Goal: Navigation & Orientation: Find specific page/section

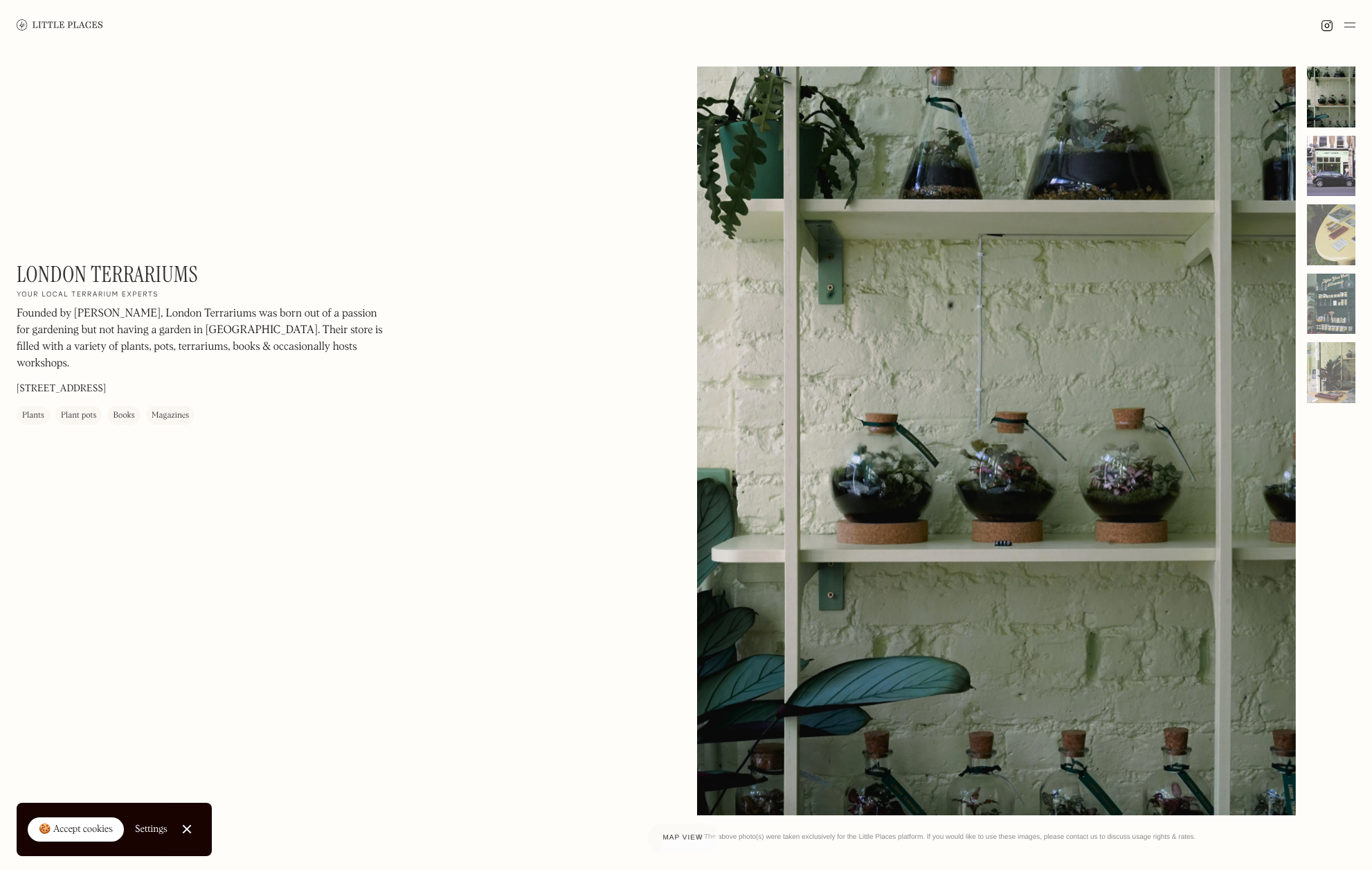
click at [1318, 162] on div at bounding box center [1331, 166] width 49 height 61
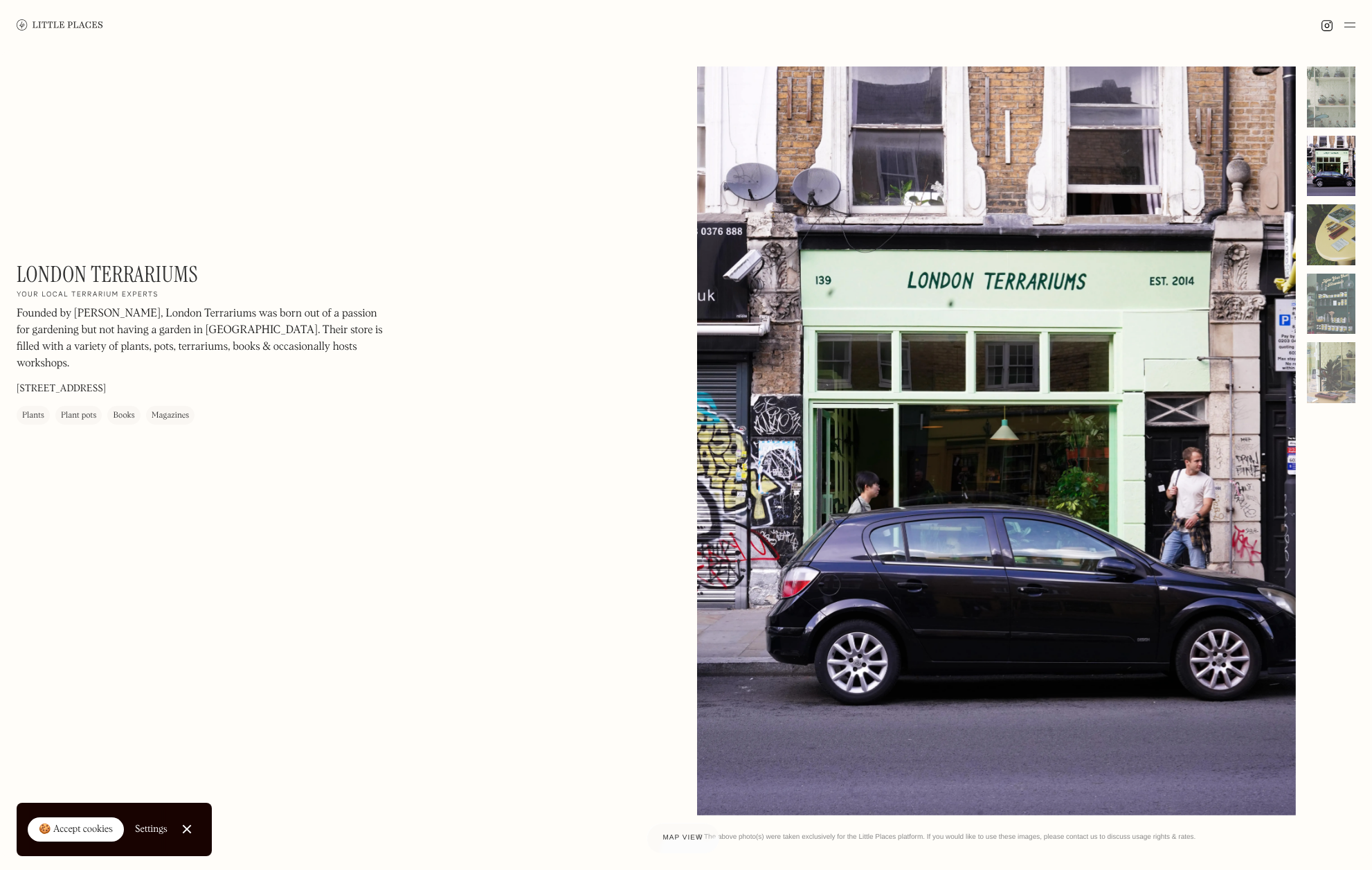
click at [1344, 234] on div at bounding box center [1331, 235] width 49 height 61
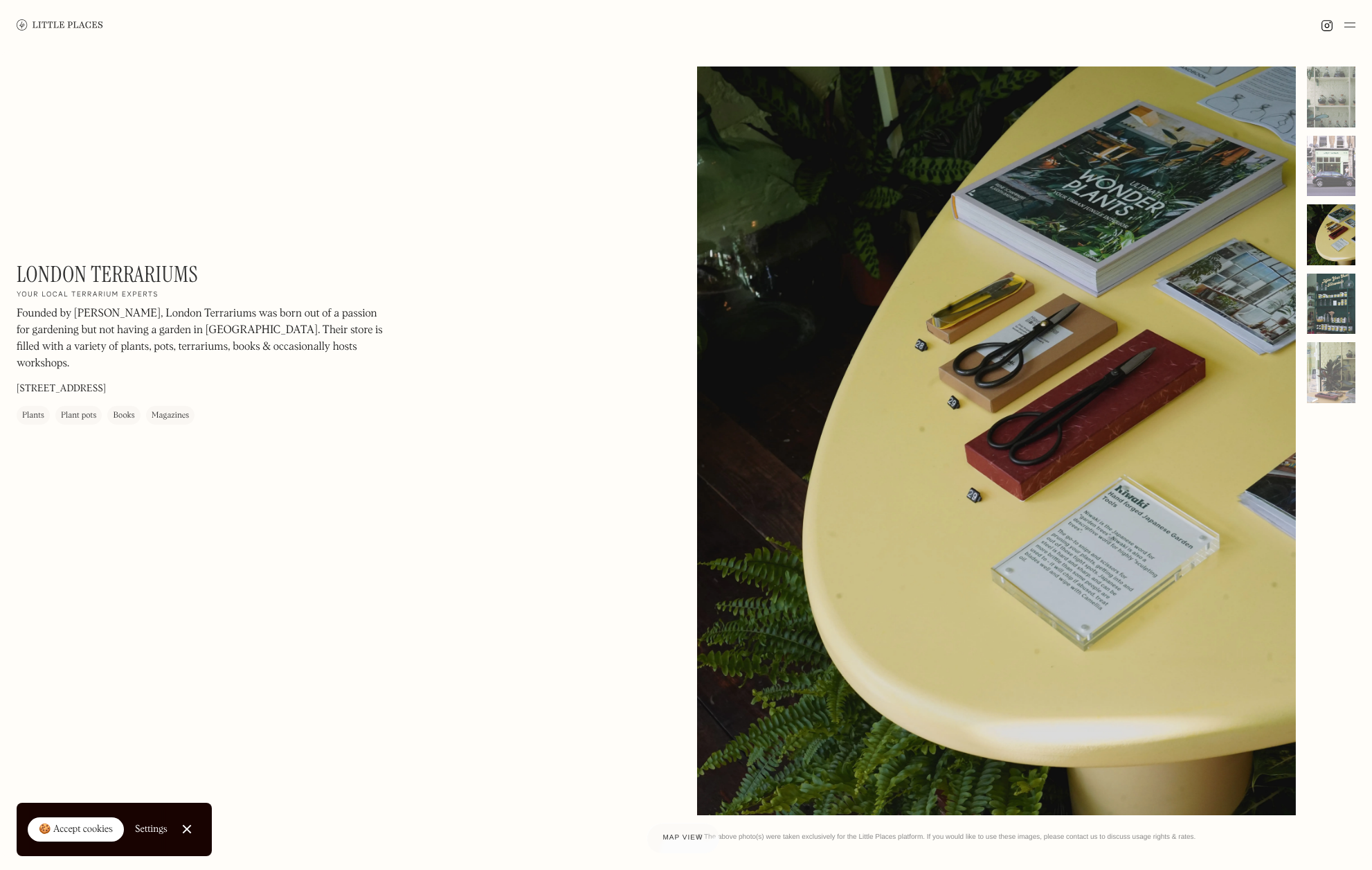
click at [1334, 293] on div at bounding box center [1331, 304] width 49 height 61
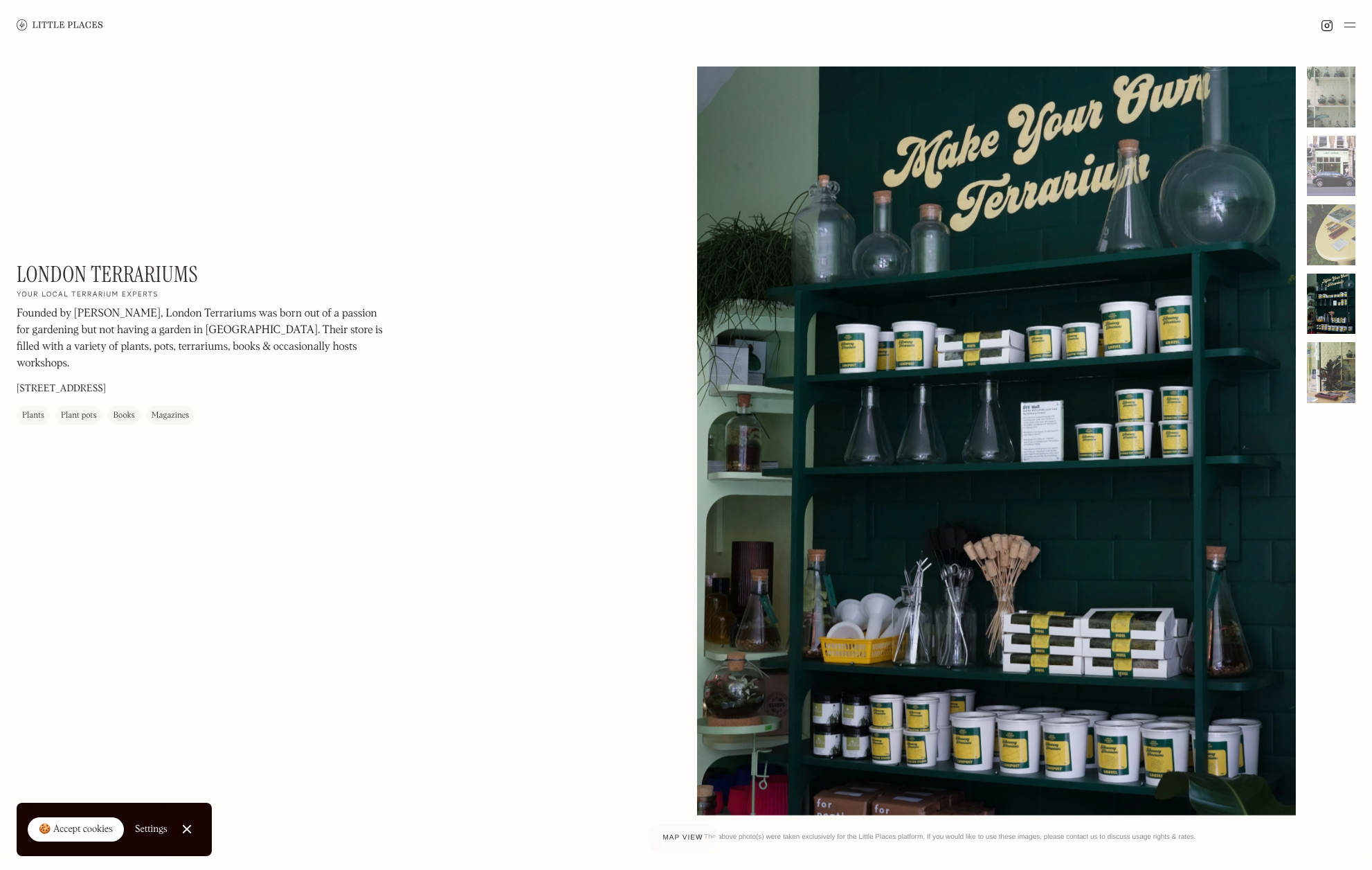
click at [1344, 373] on div at bounding box center [1331, 372] width 49 height 61
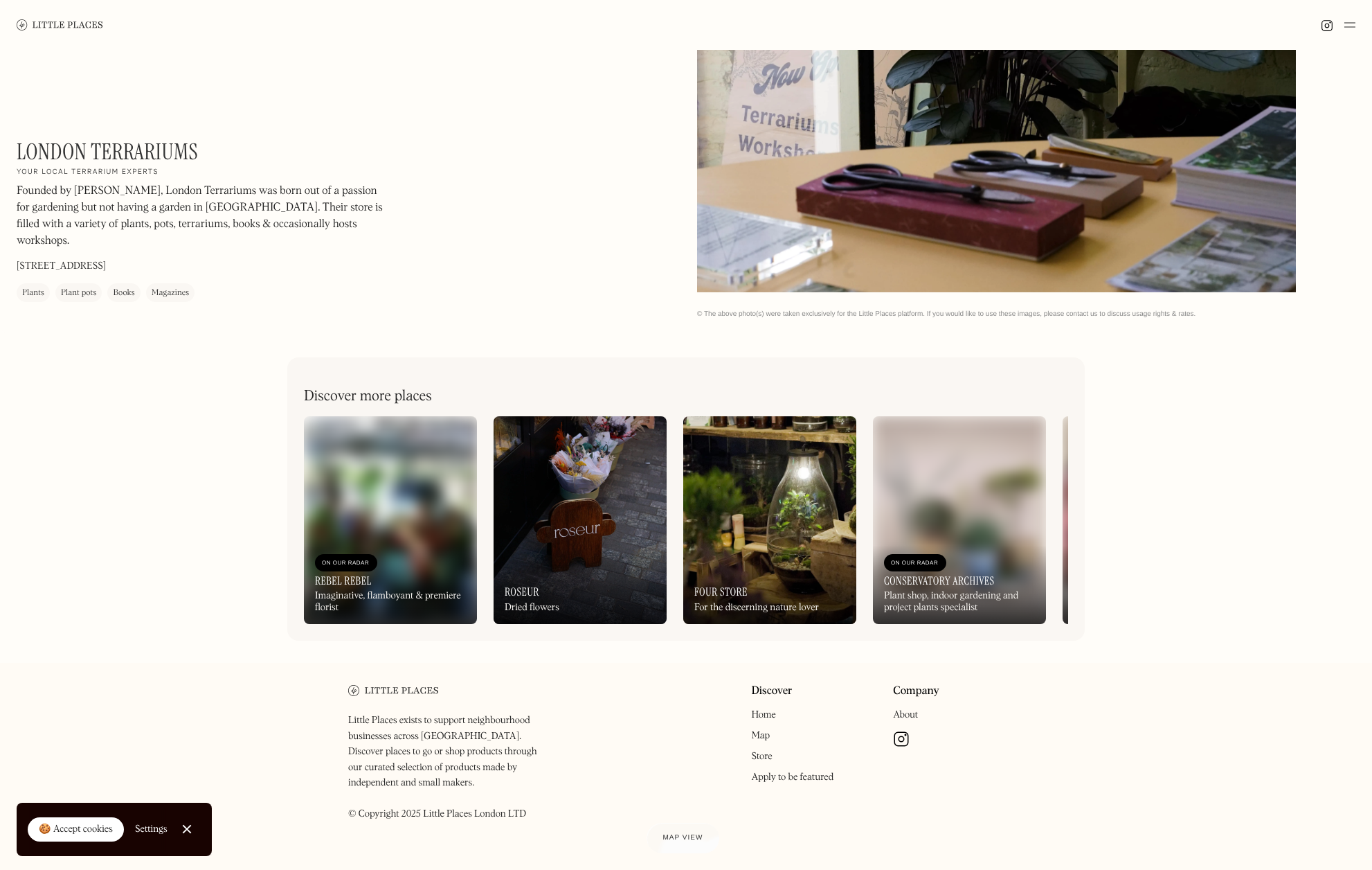
scroll to position [524, 0]
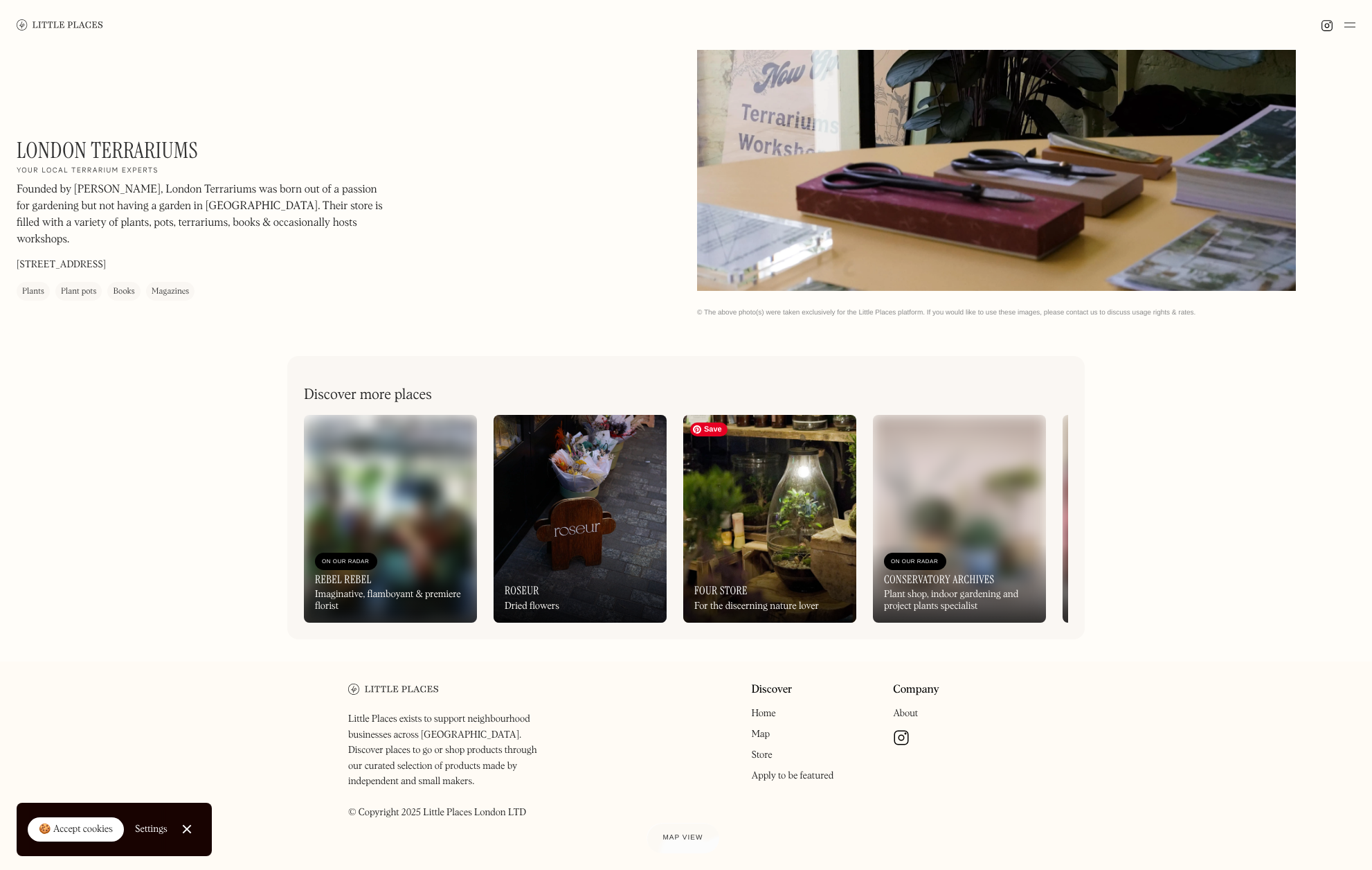
click at [800, 514] on img at bounding box center [770, 519] width 173 height 208
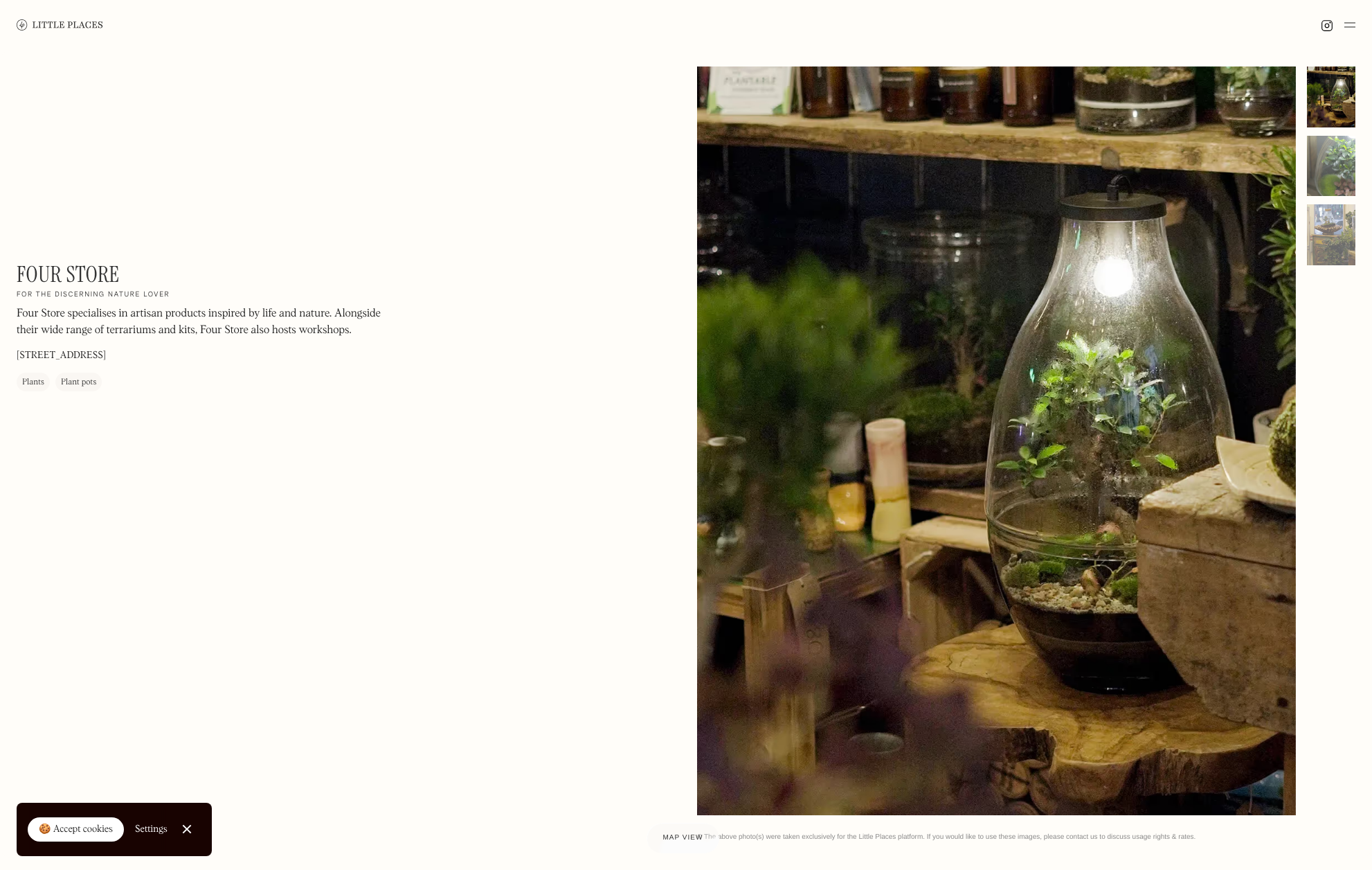
click at [1345, 152] on div at bounding box center [1331, 166] width 49 height 61
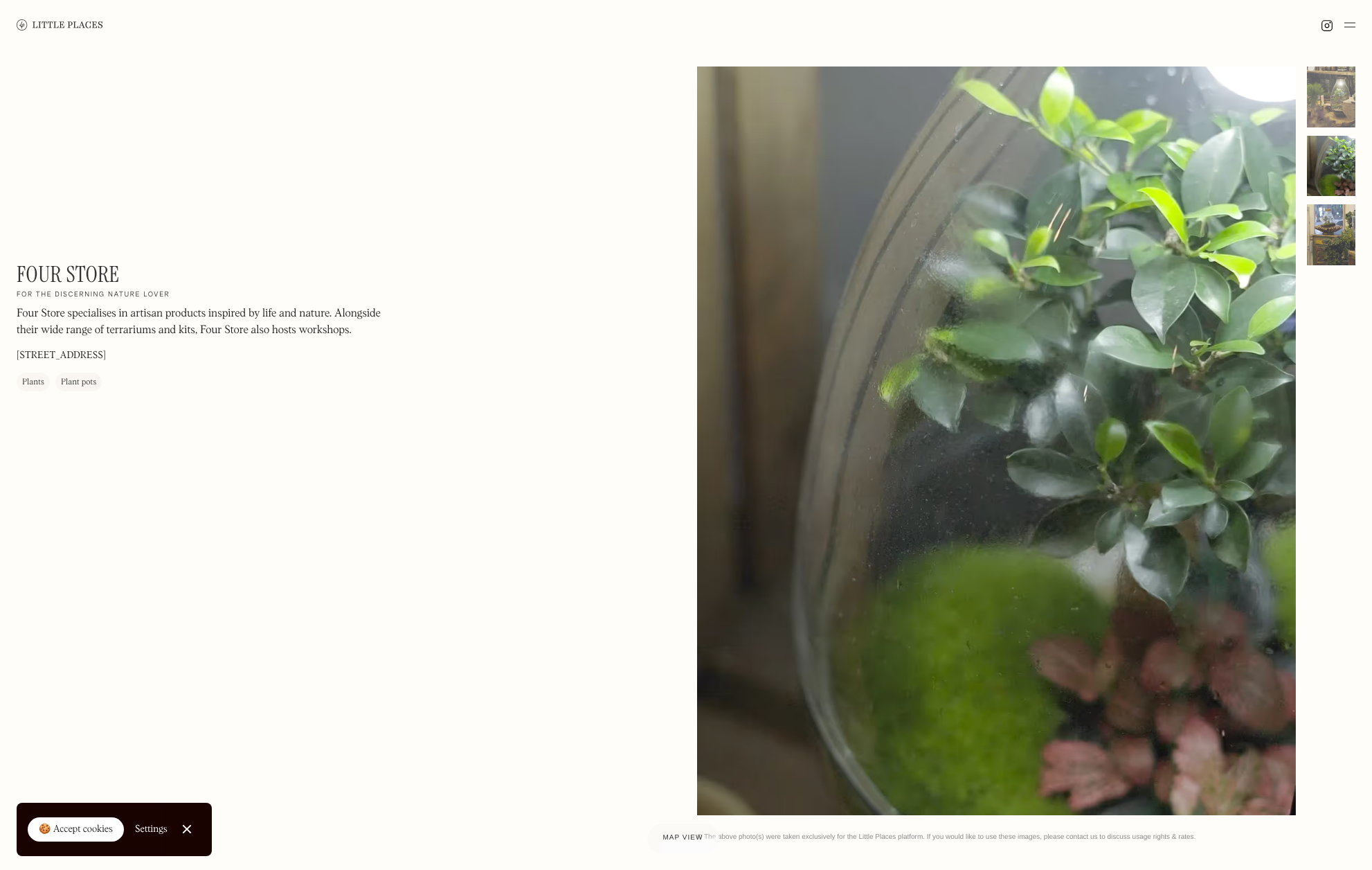
click at [1334, 226] on div at bounding box center [1331, 235] width 49 height 61
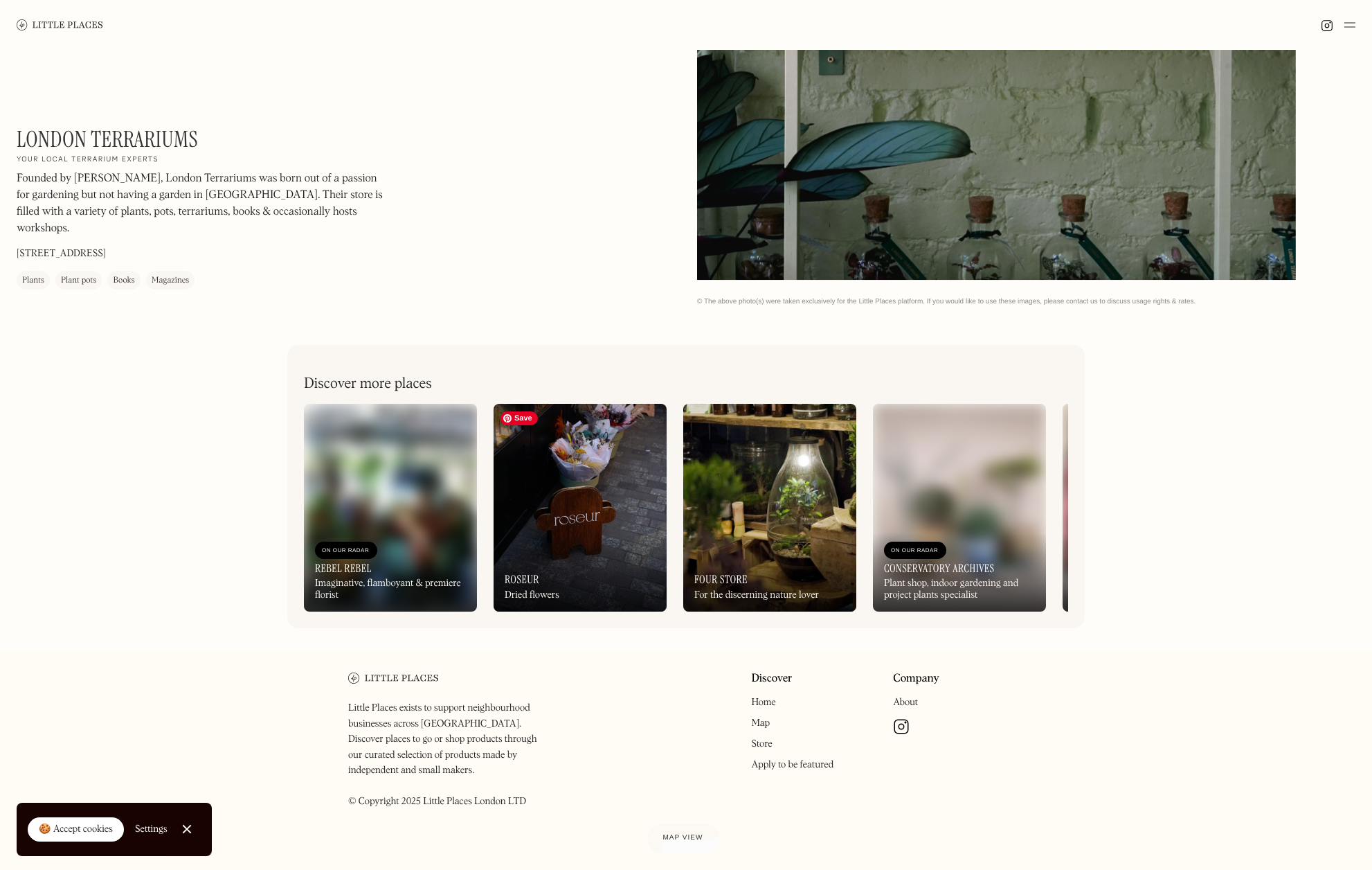
click at [571, 517] on img at bounding box center [580, 507] width 173 height 208
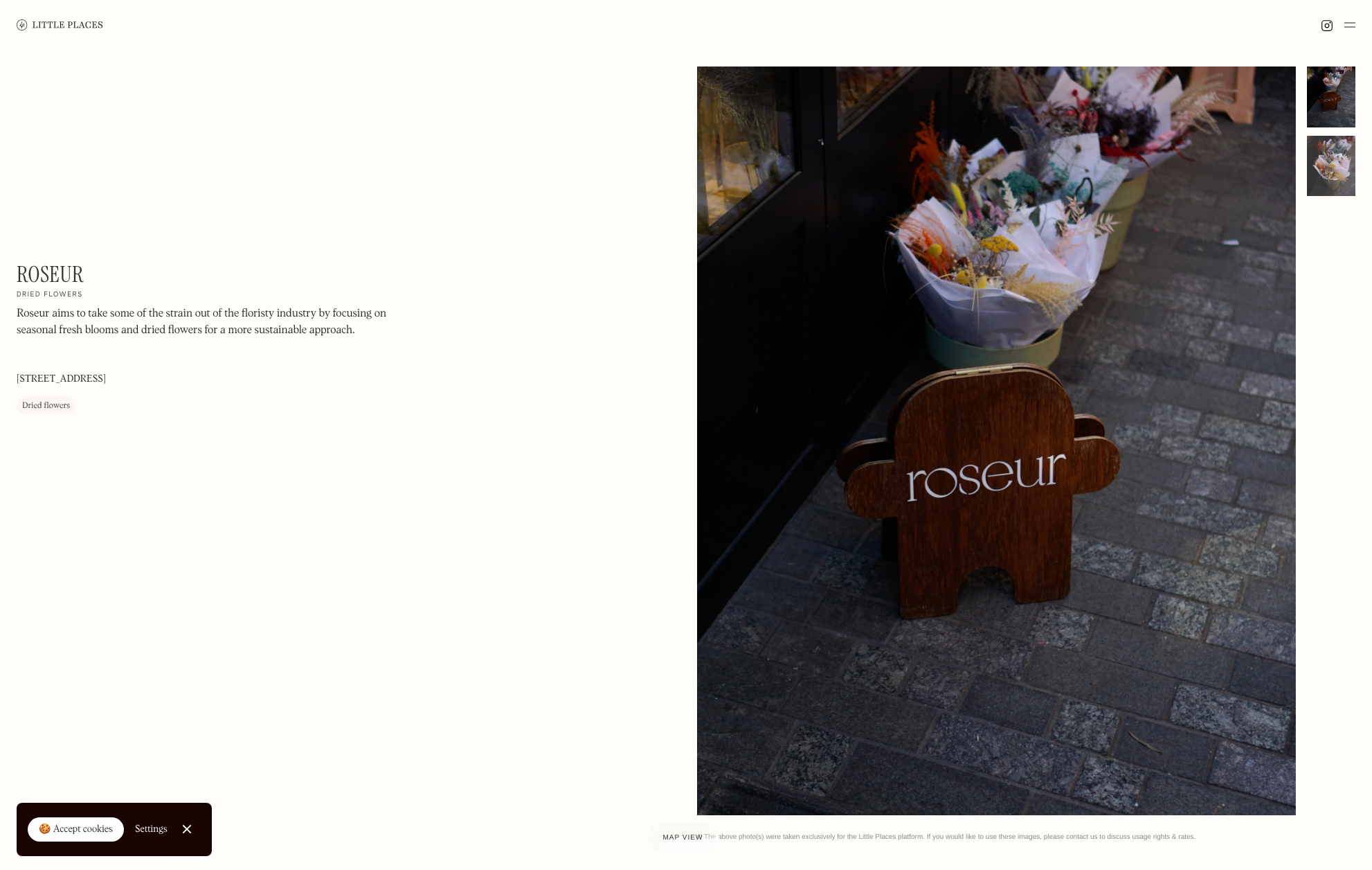
click at [1338, 154] on div at bounding box center [1331, 166] width 49 height 61
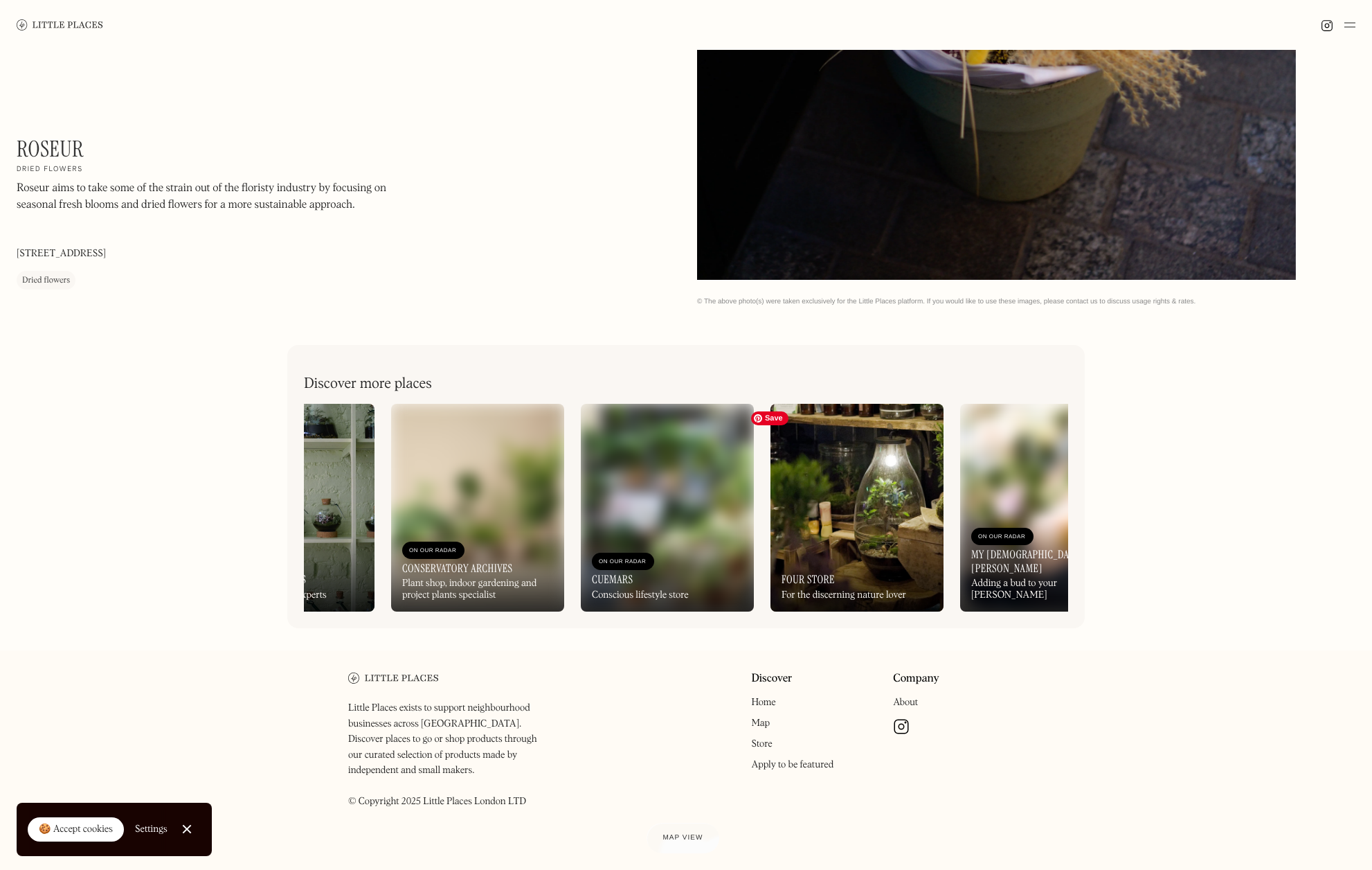
scroll to position [0, 1116]
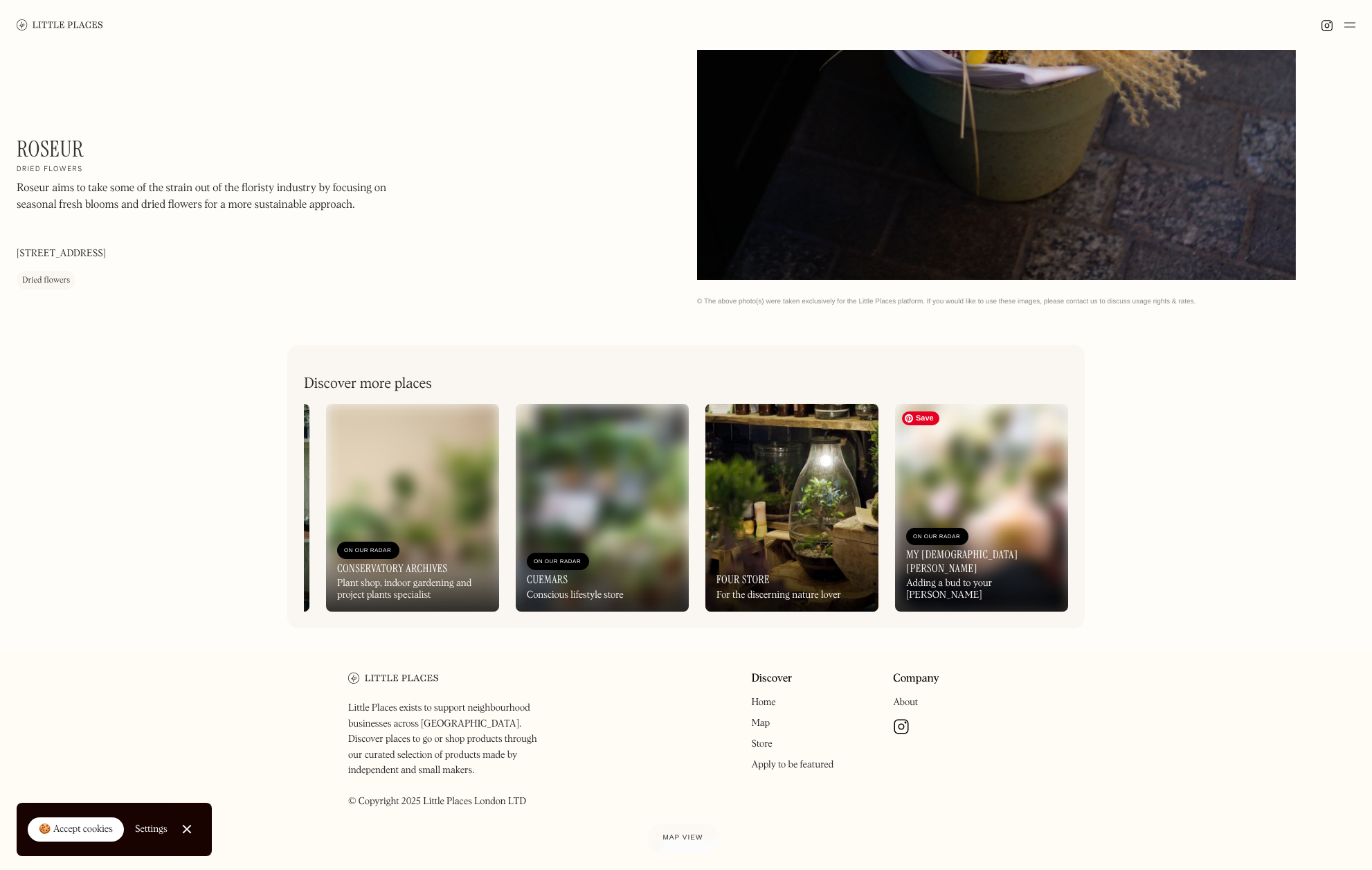
click at [980, 491] on img at bounding box center [982, 507] width 173 height 208
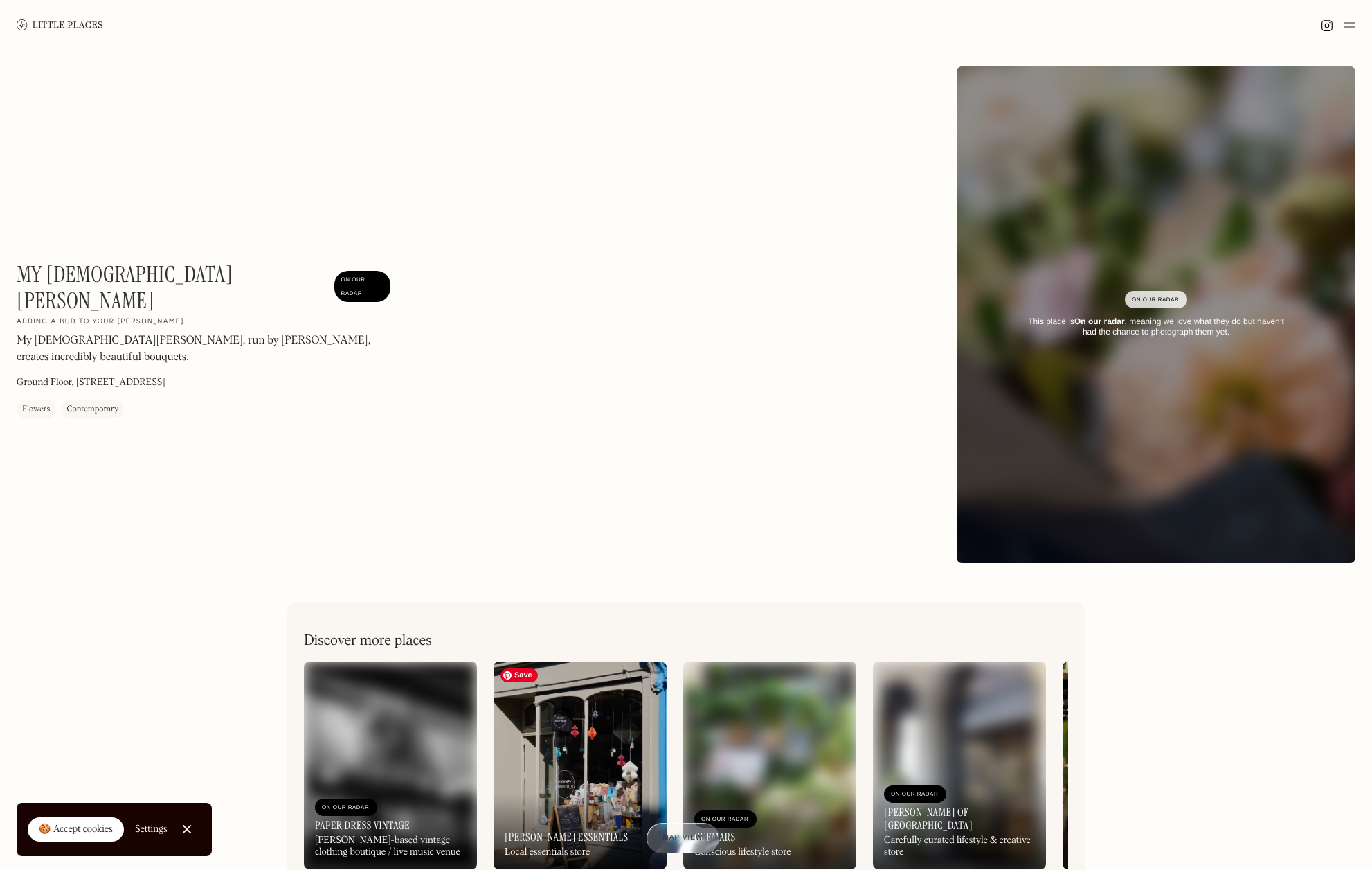
click at [563, 784] on img at bounding box center [580, 765] width 173 height 208
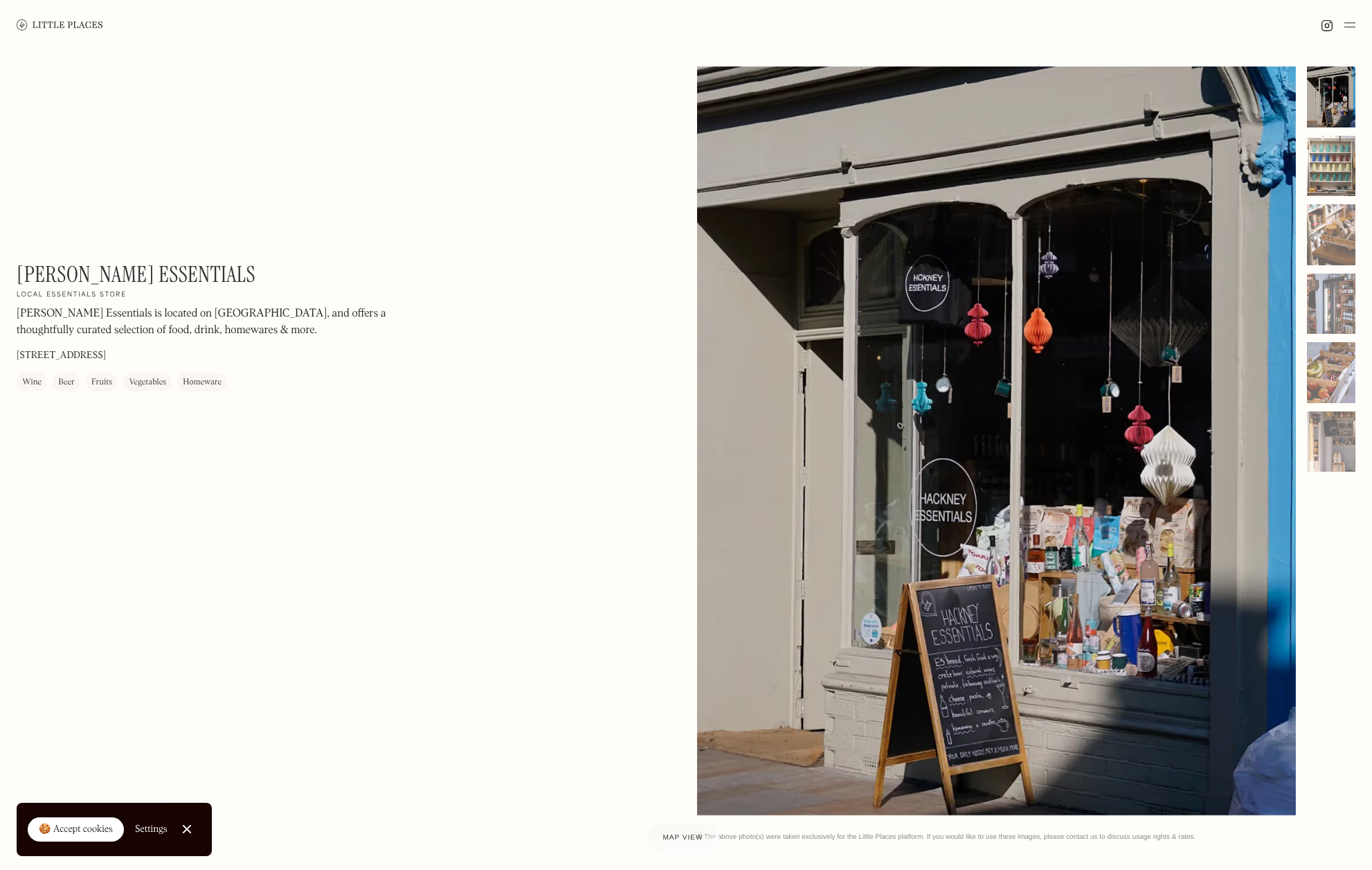
click at [1315, 166] on div at bounding box center [1331, 166] width 49 height 61
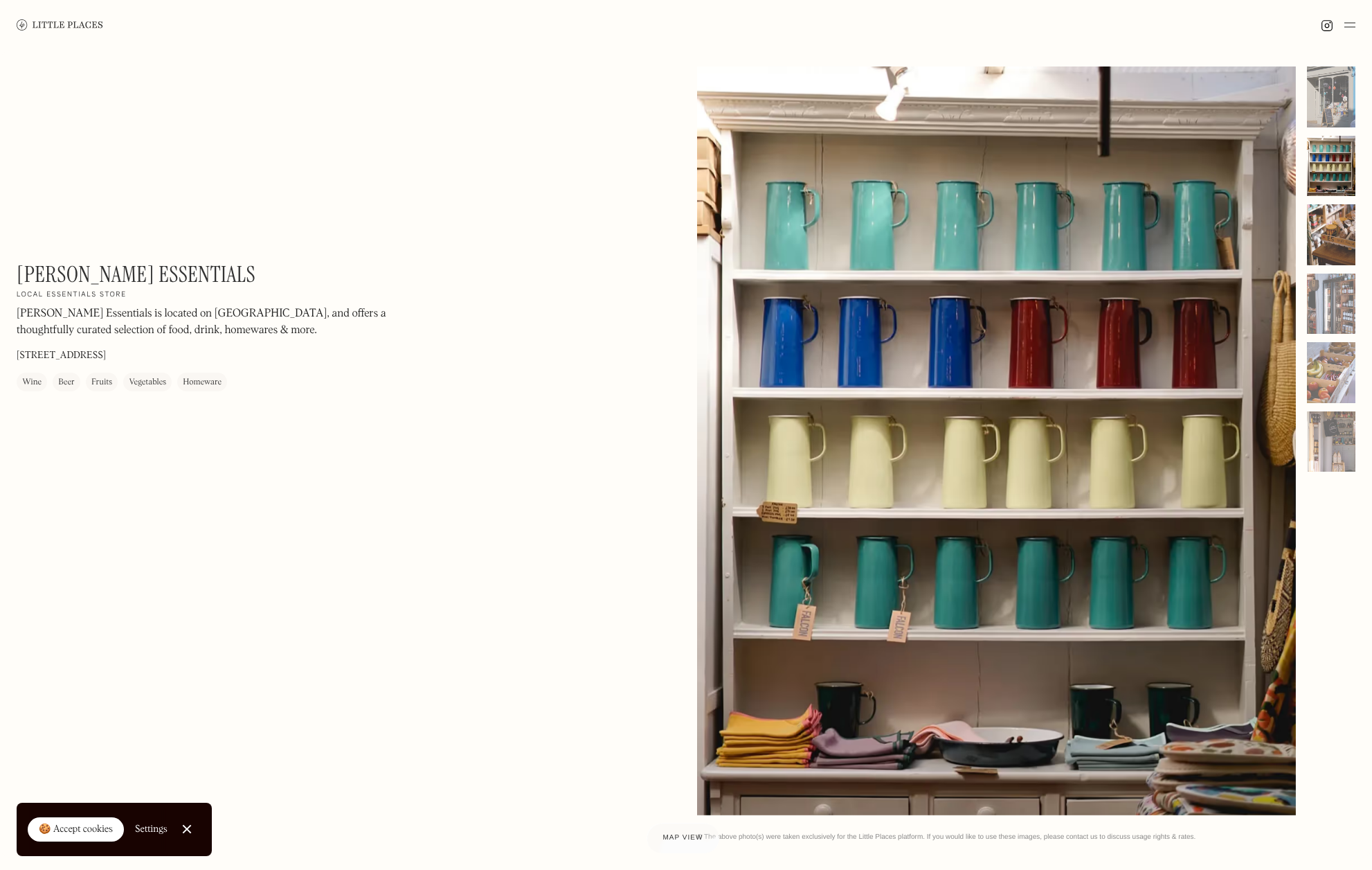
click at [1350, 220] on div at bounding box center [1331, 235] width 49 height 61
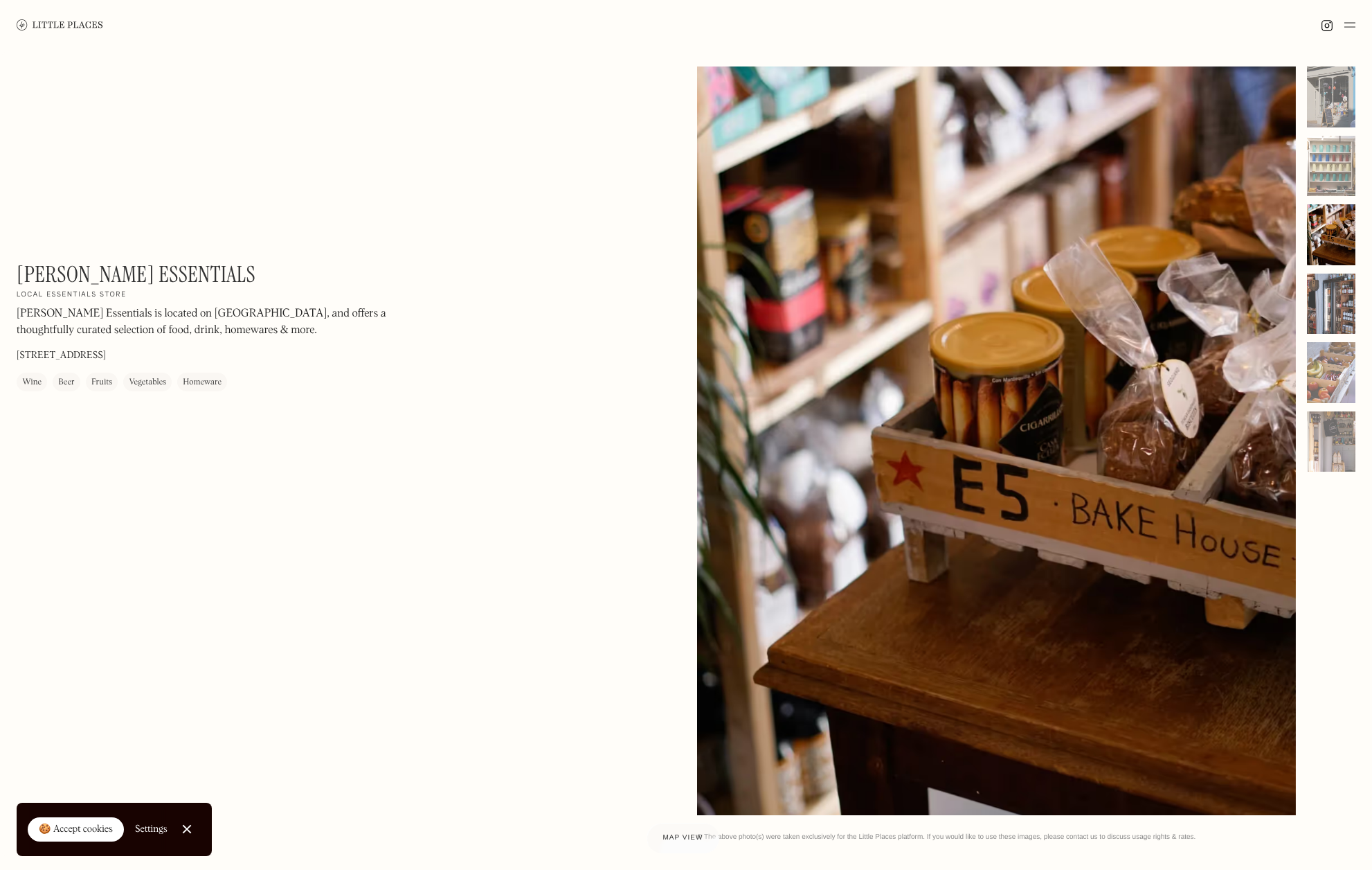
click at [1338, 303] on div at bounding box center [1331, 304] width 49 height 61
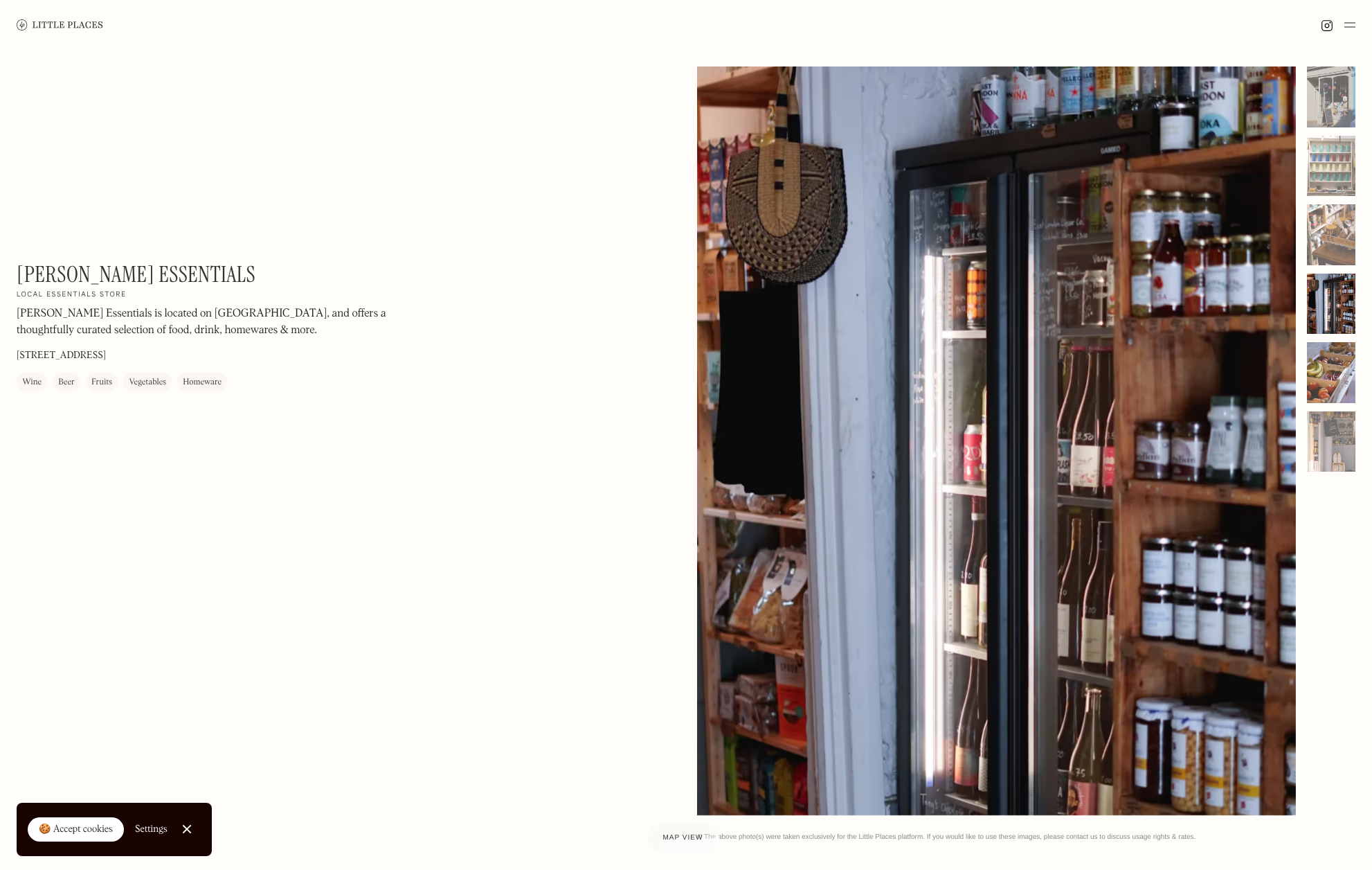
click at [1347, 355] on div at bounding box center [1331, 372] width 49 height 61
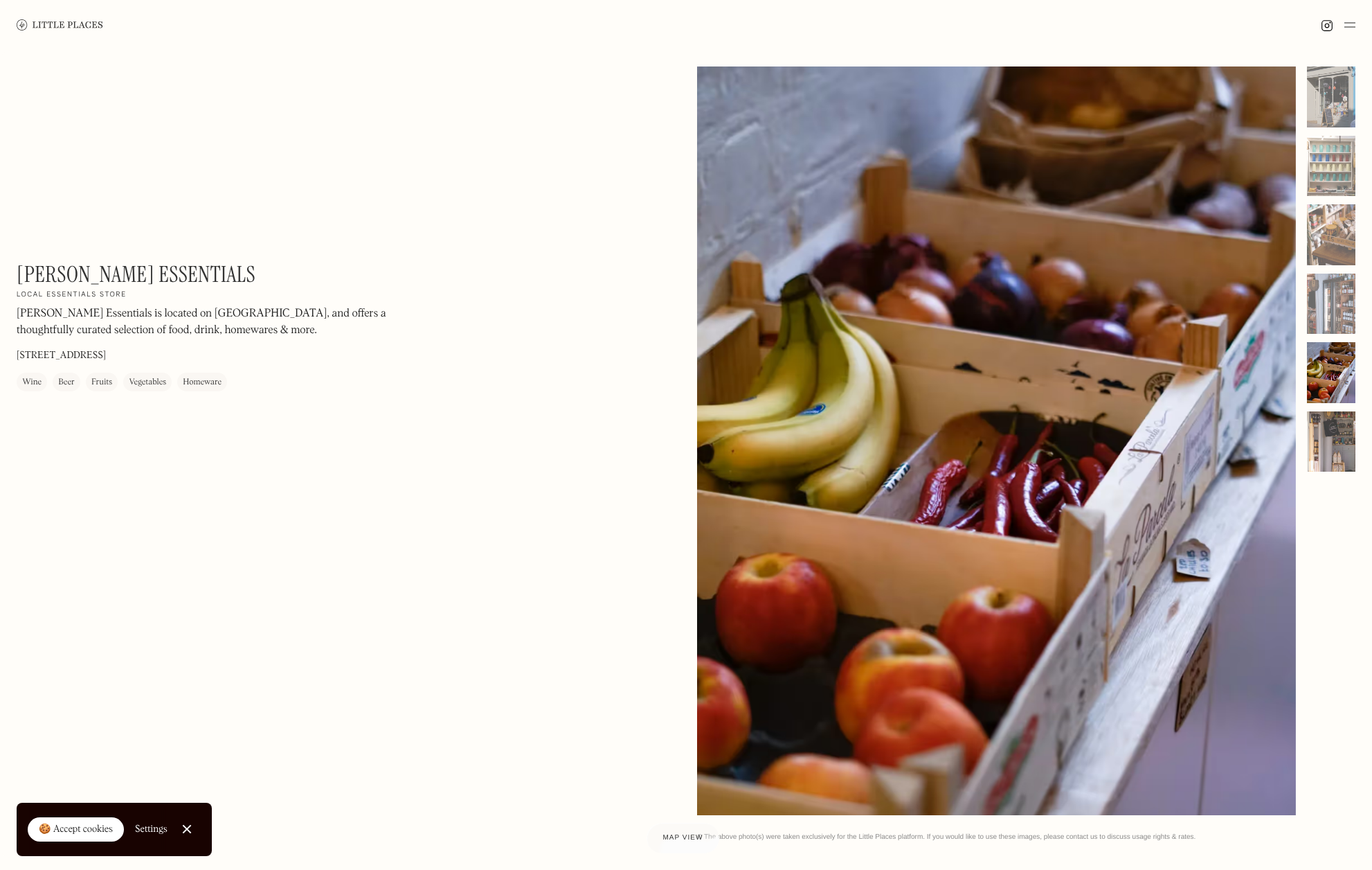
click at [1343, 452] on div at bounding box center [1331, 442] width 49 height 61
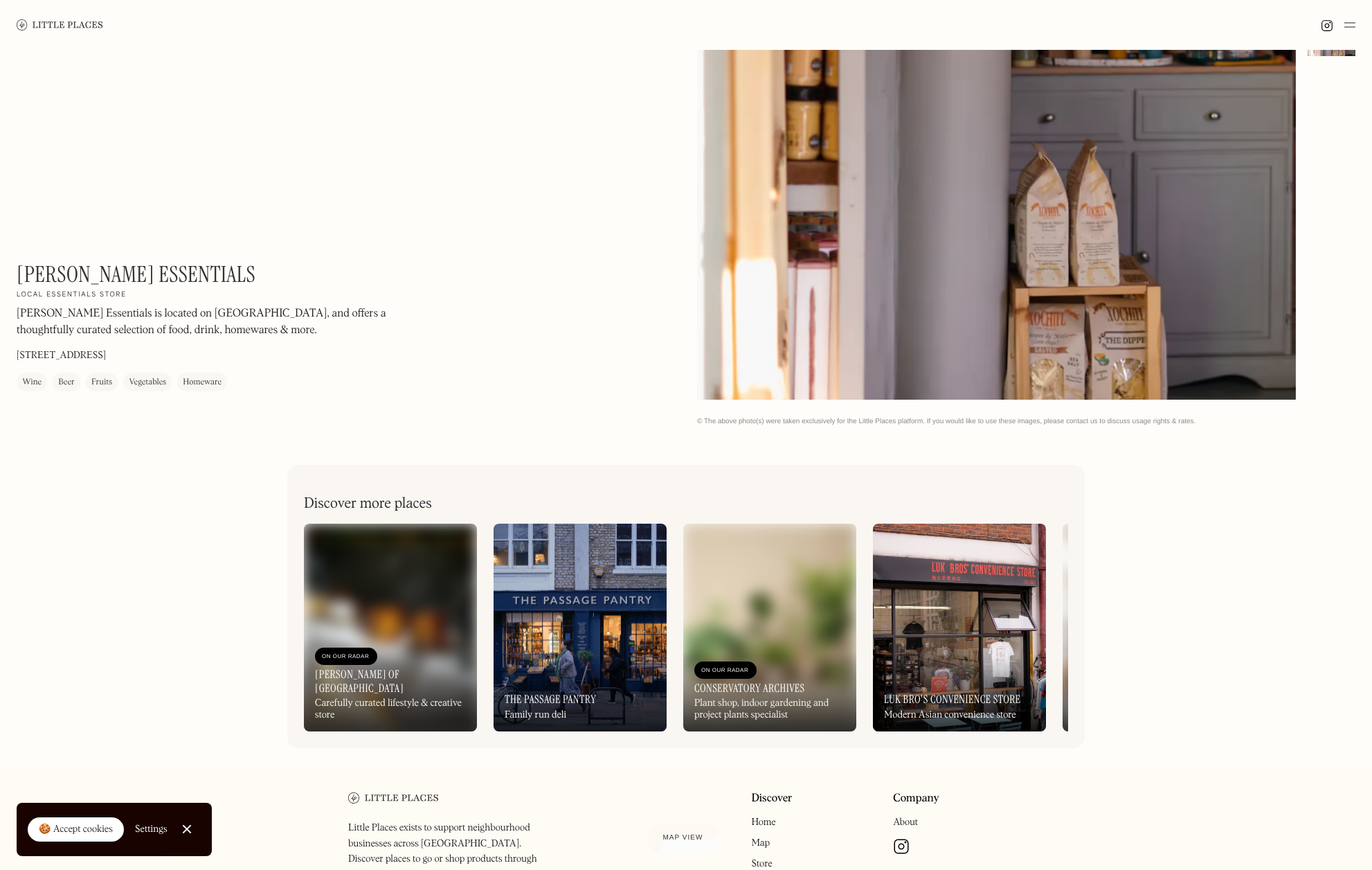
scroll to position [475, 0]
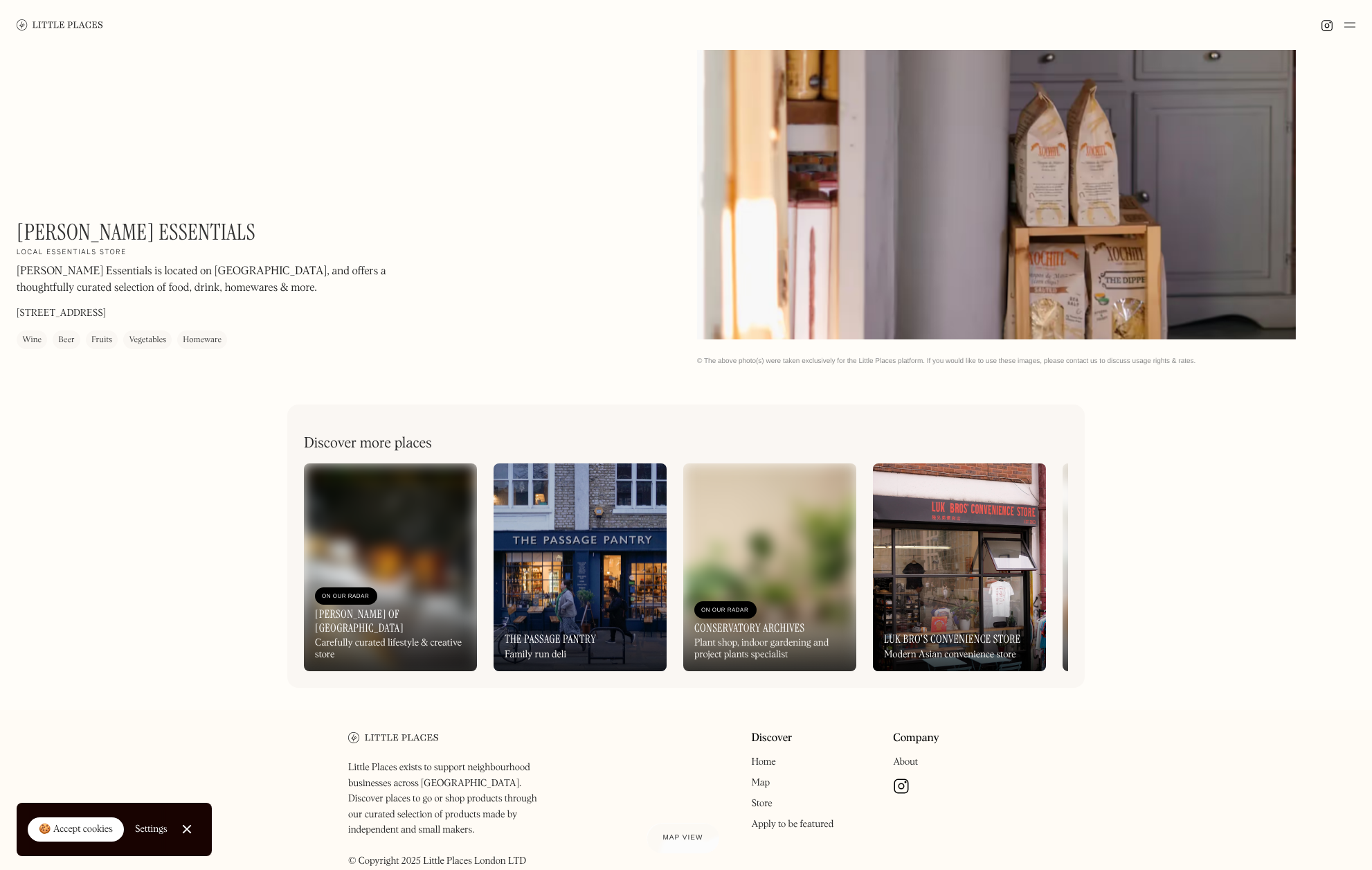
click at [568, 607] on div "On Our Radar The Passage Pantry Family run deli" at bounding box center [580, 632] width 173 height 76
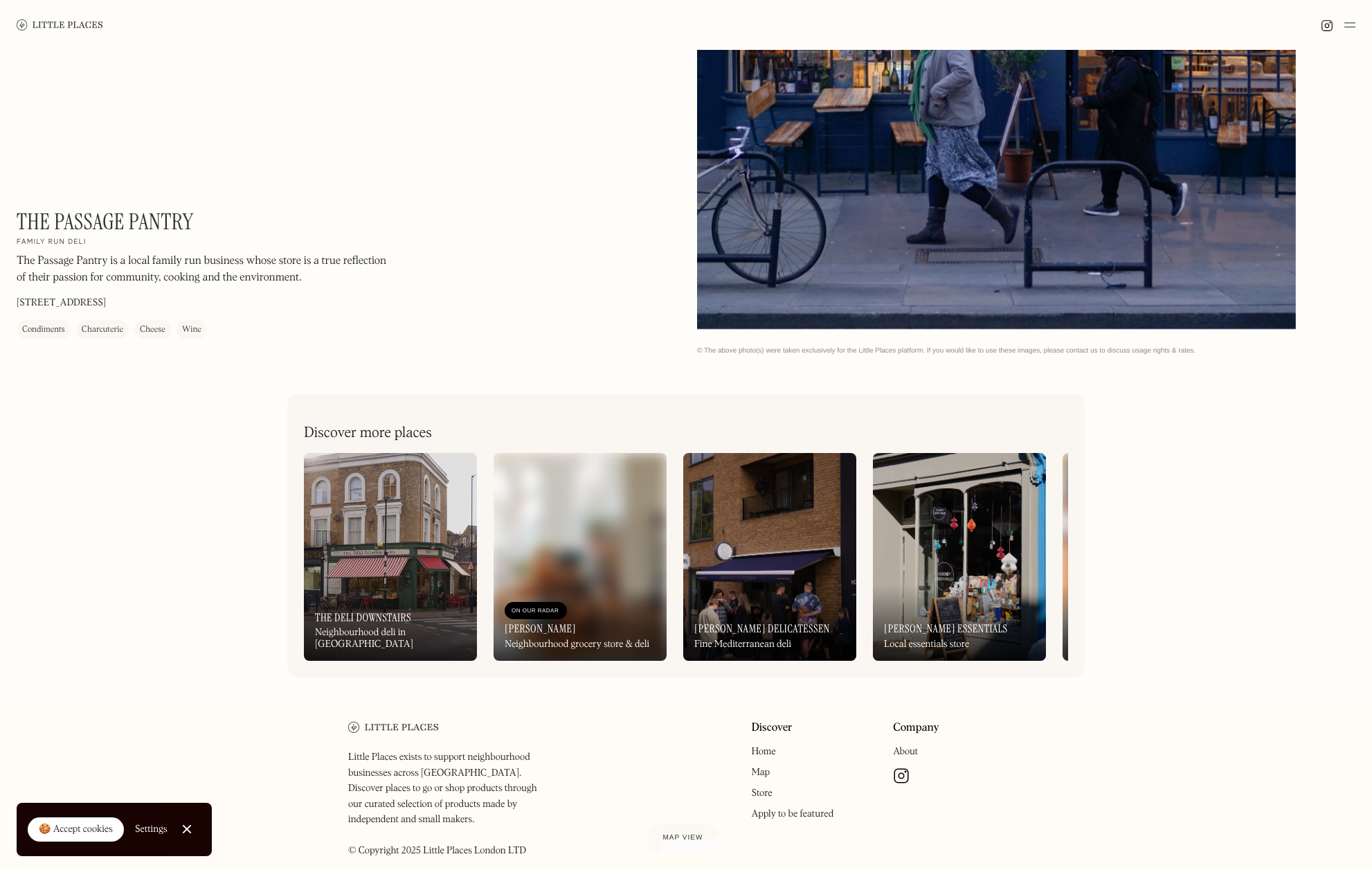
scroll to position [535, 0]
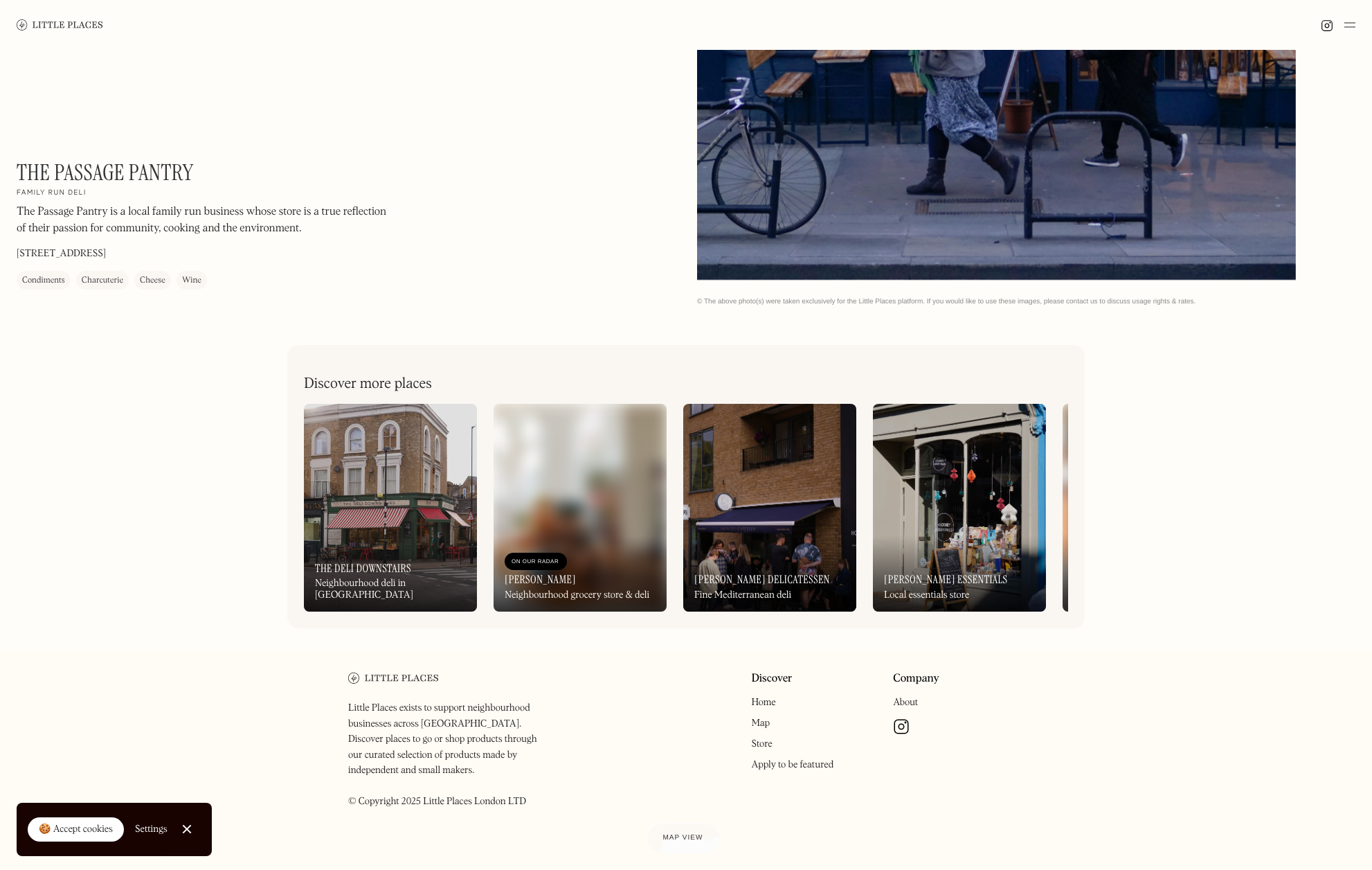
click at [373, 541] on div "On Our Radar The Deli Downstairs Neighbourhood deli in [GEOGRAPHIC_DATA]" at bounding box center [390, 573] width 173 height 76
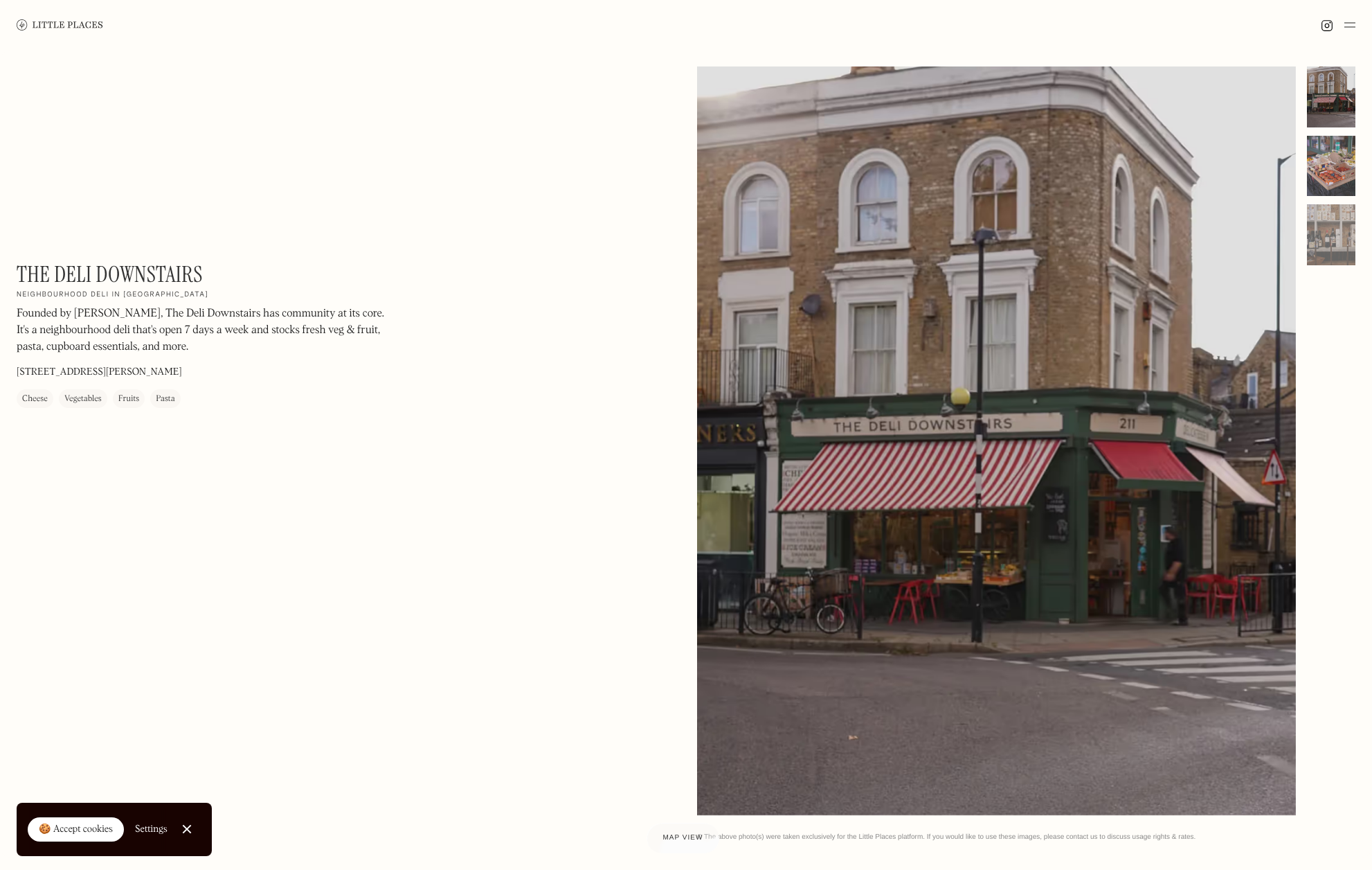
click at [1334, 173] on div at bounding box center [1331, 166] width 49 height 61
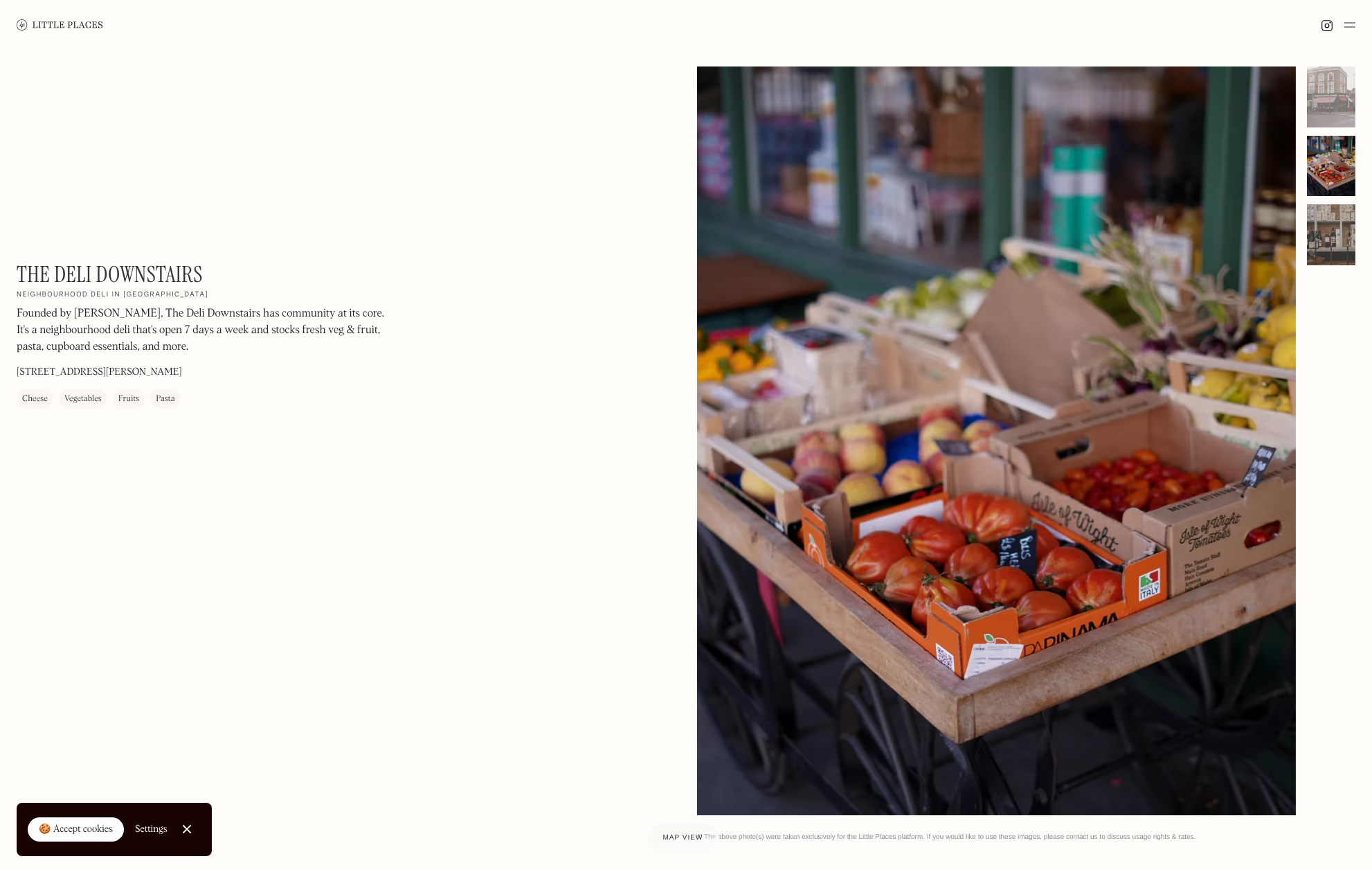
click at [1338, 243] on div at bounding box center [1331, 235] width 49 height 61
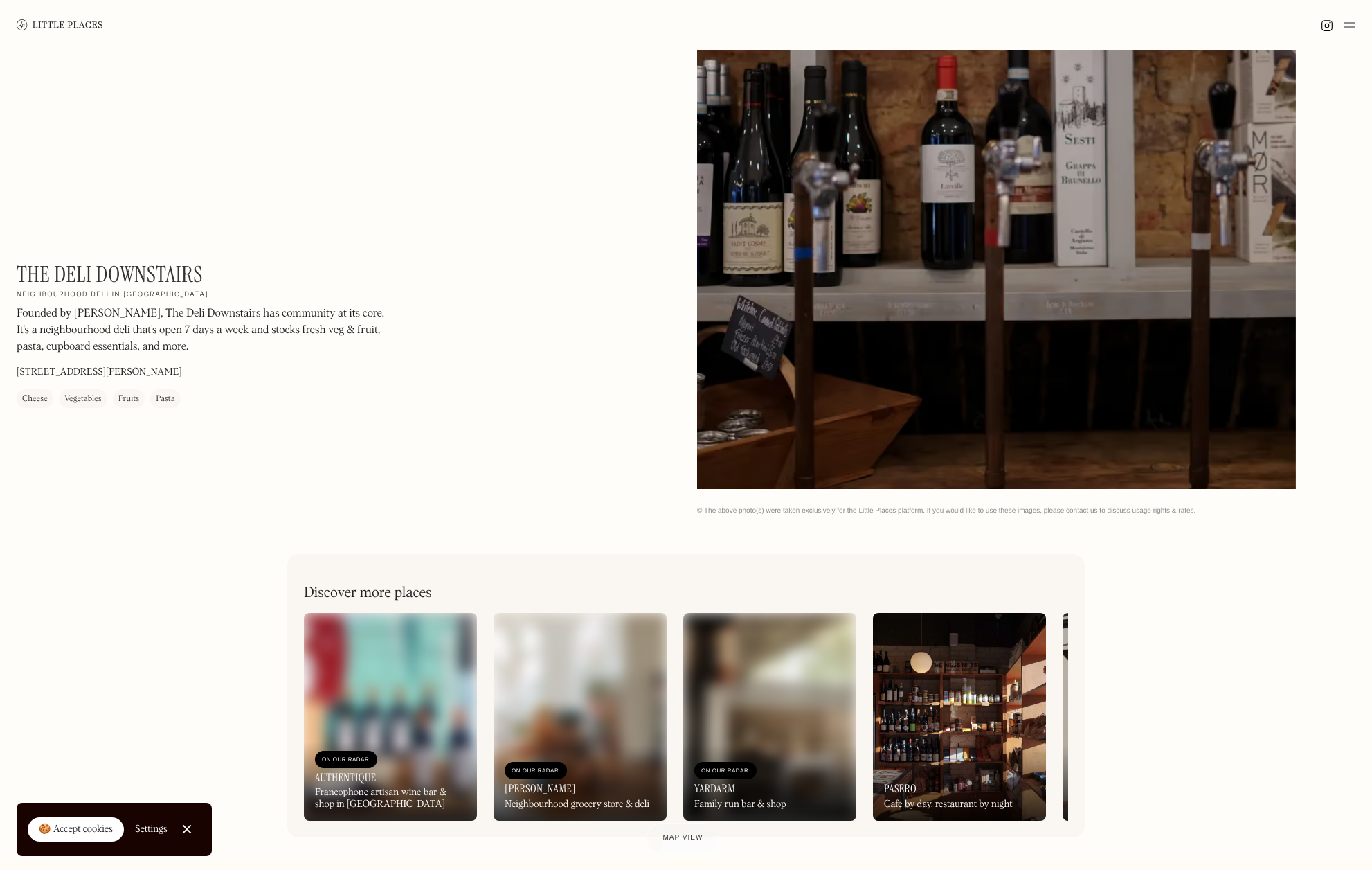
scroll to position [535, 0]
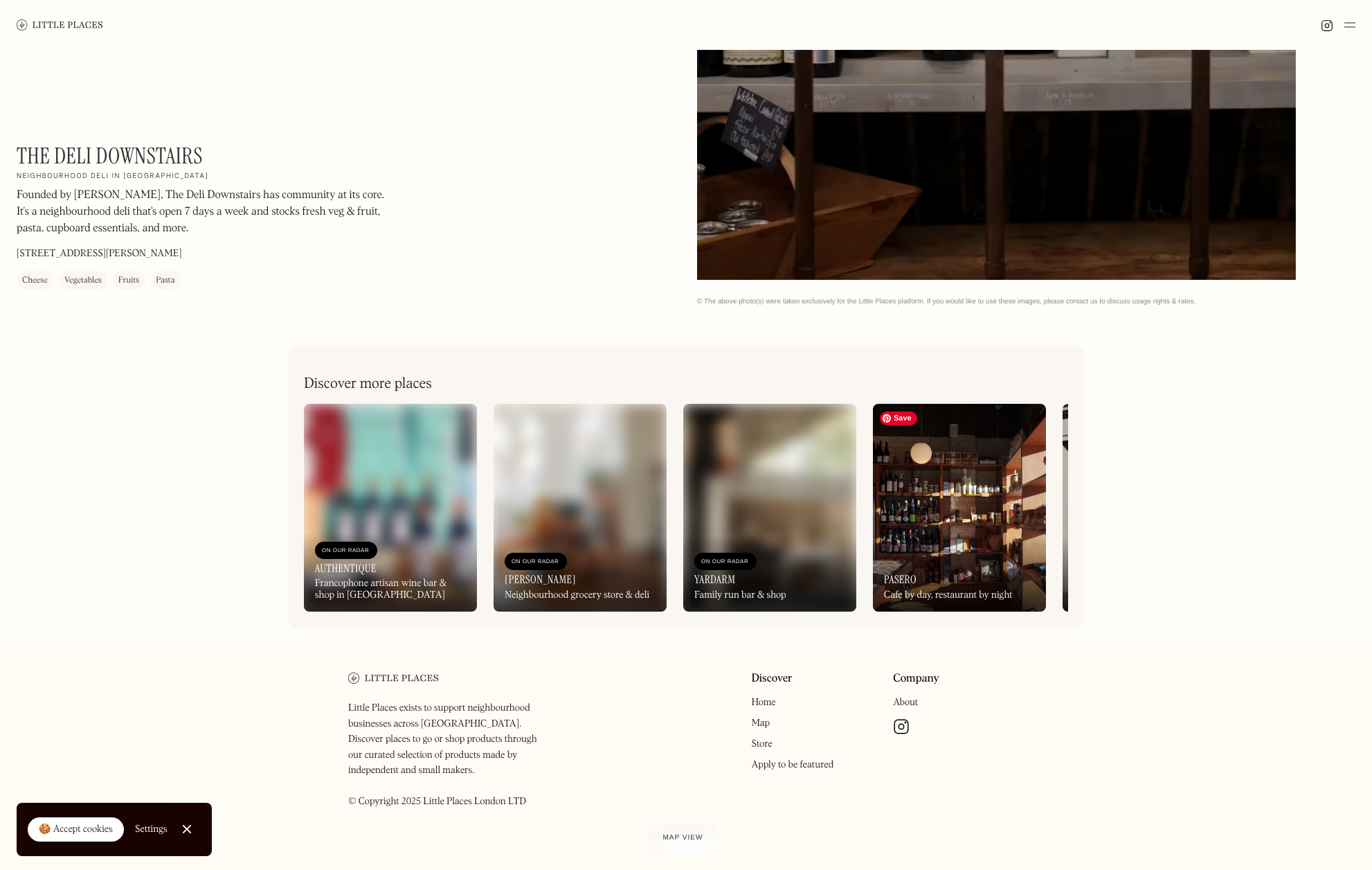
click at [947, 490] on img at bounding box center [959, 507] width 173 height 208
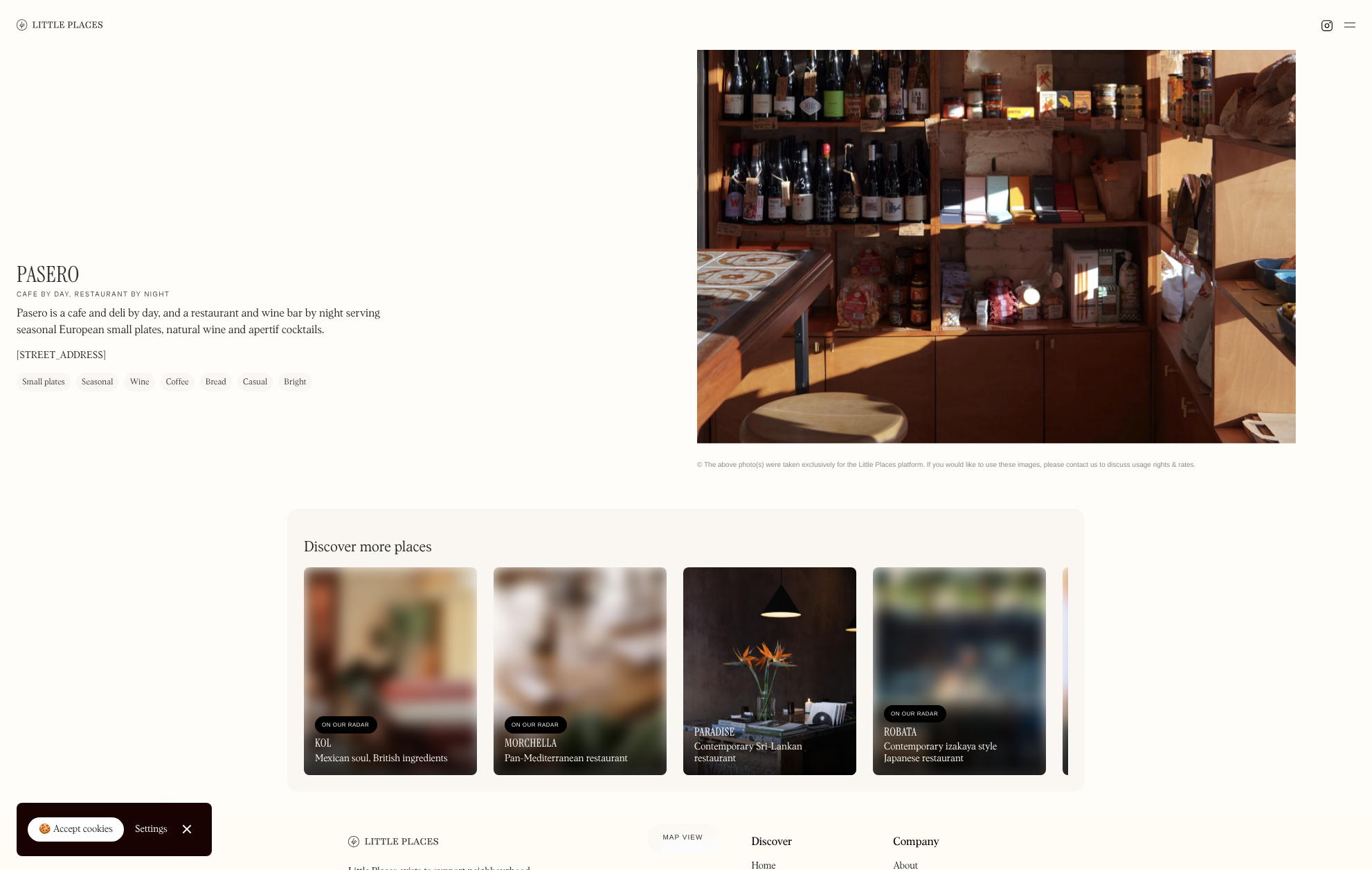
scroll to position [535, 0]
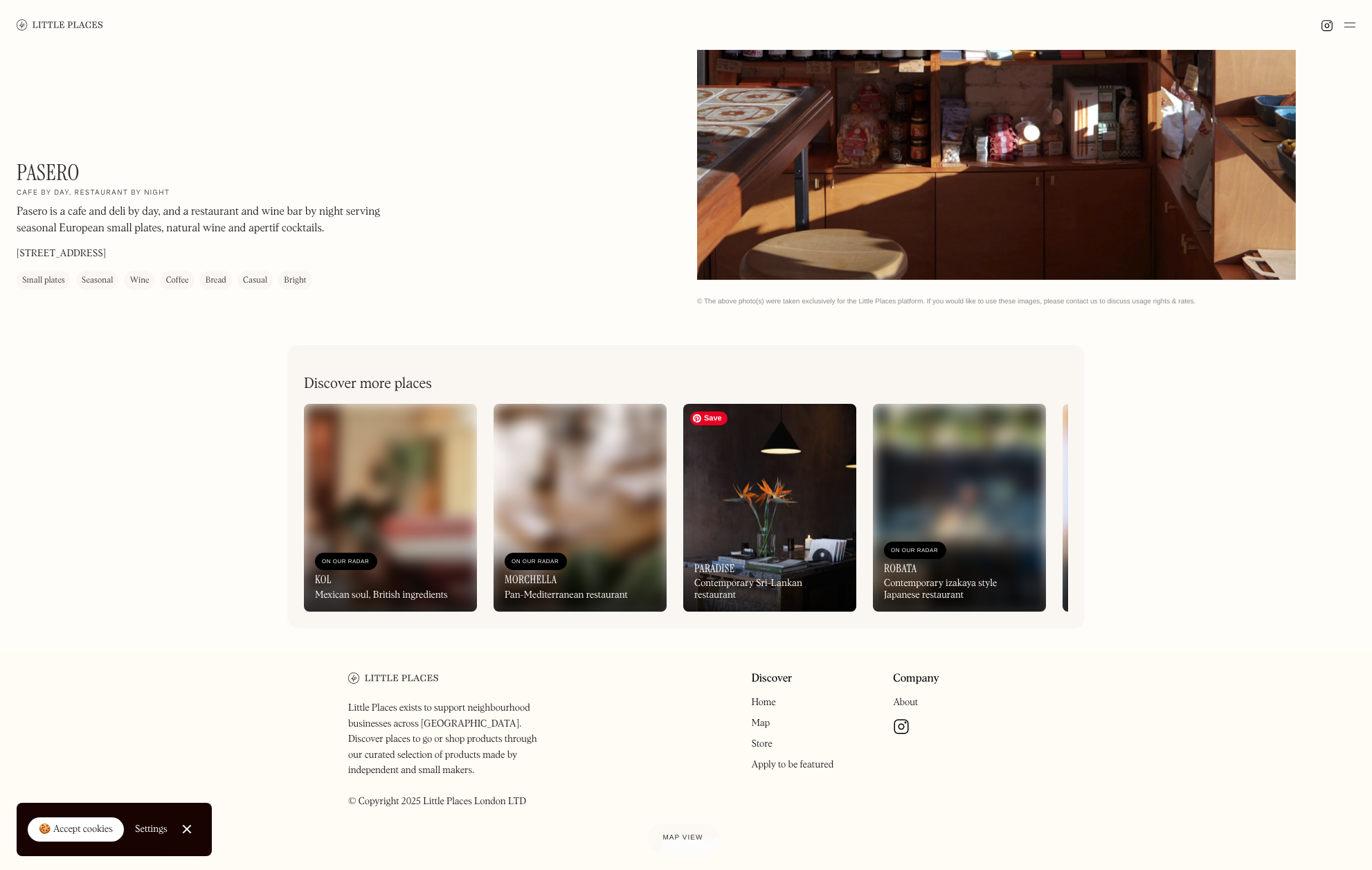
click at [766, 523] on img at bounding box center [770, 507] width 173 height 208
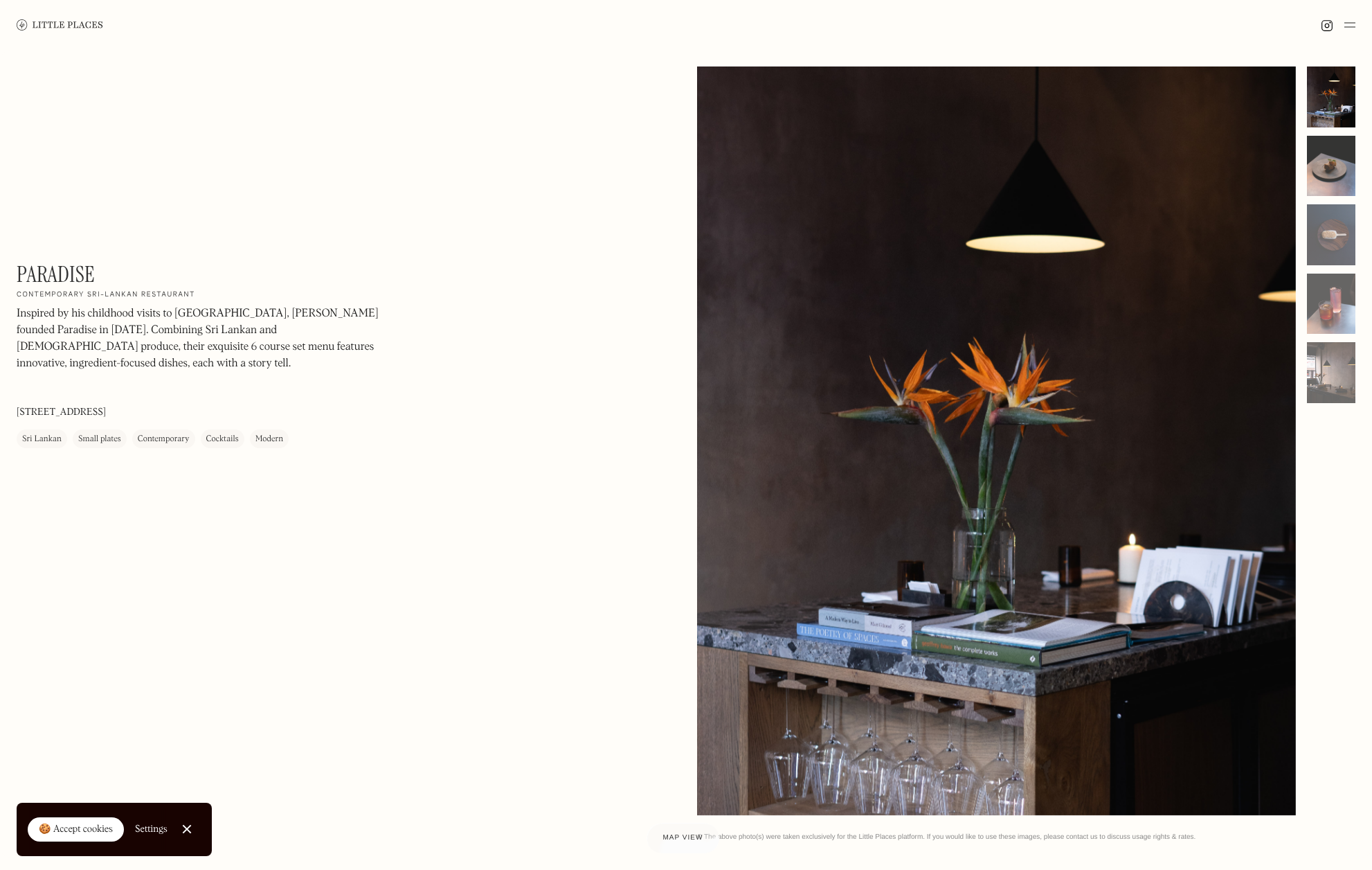
click at [1330, 162] on div at bounding box center [1331, 166] width 49 height 61
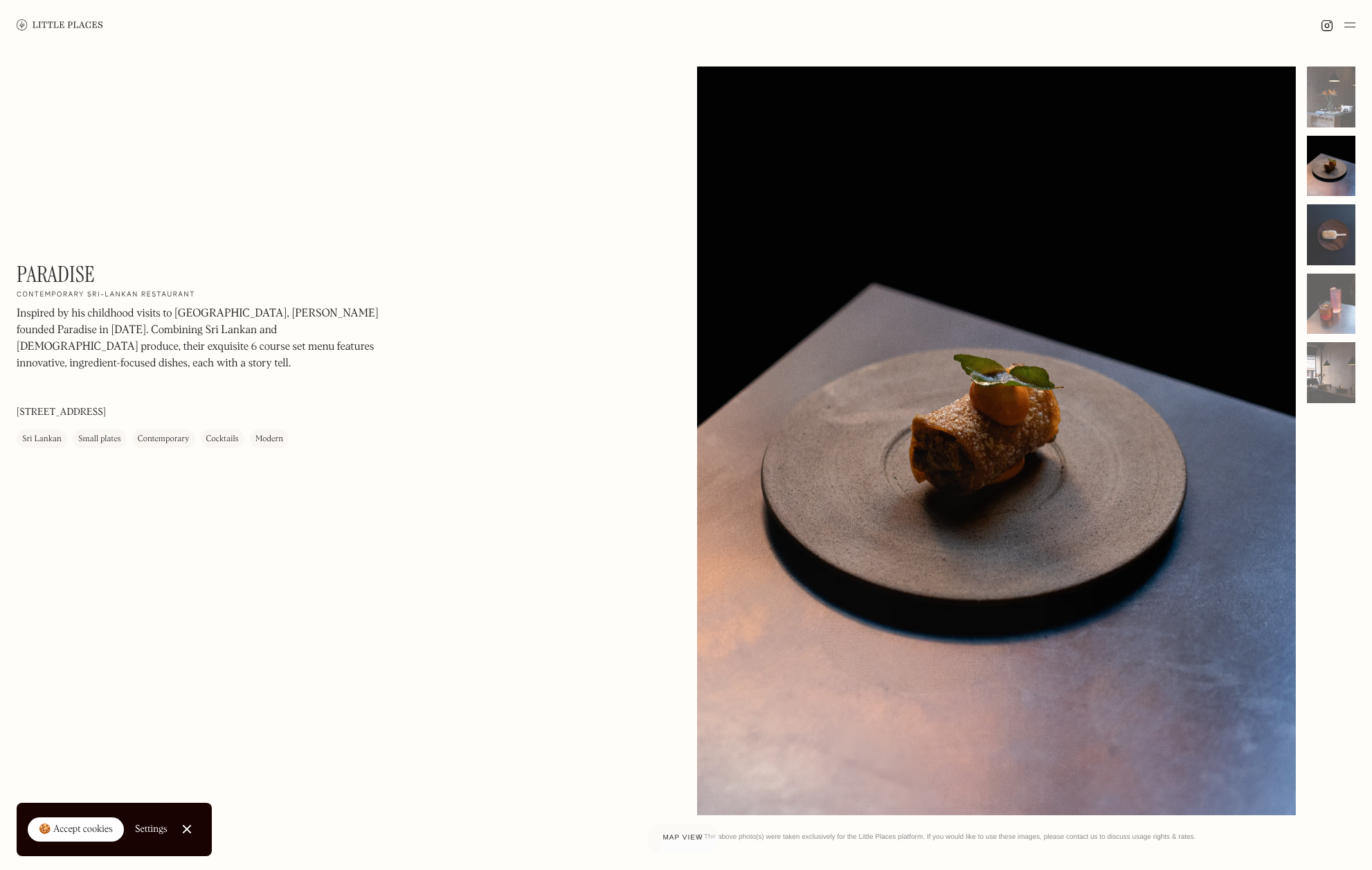
click at [1334, 232] on div at bounding box center [1331, 235] width 49 height 61
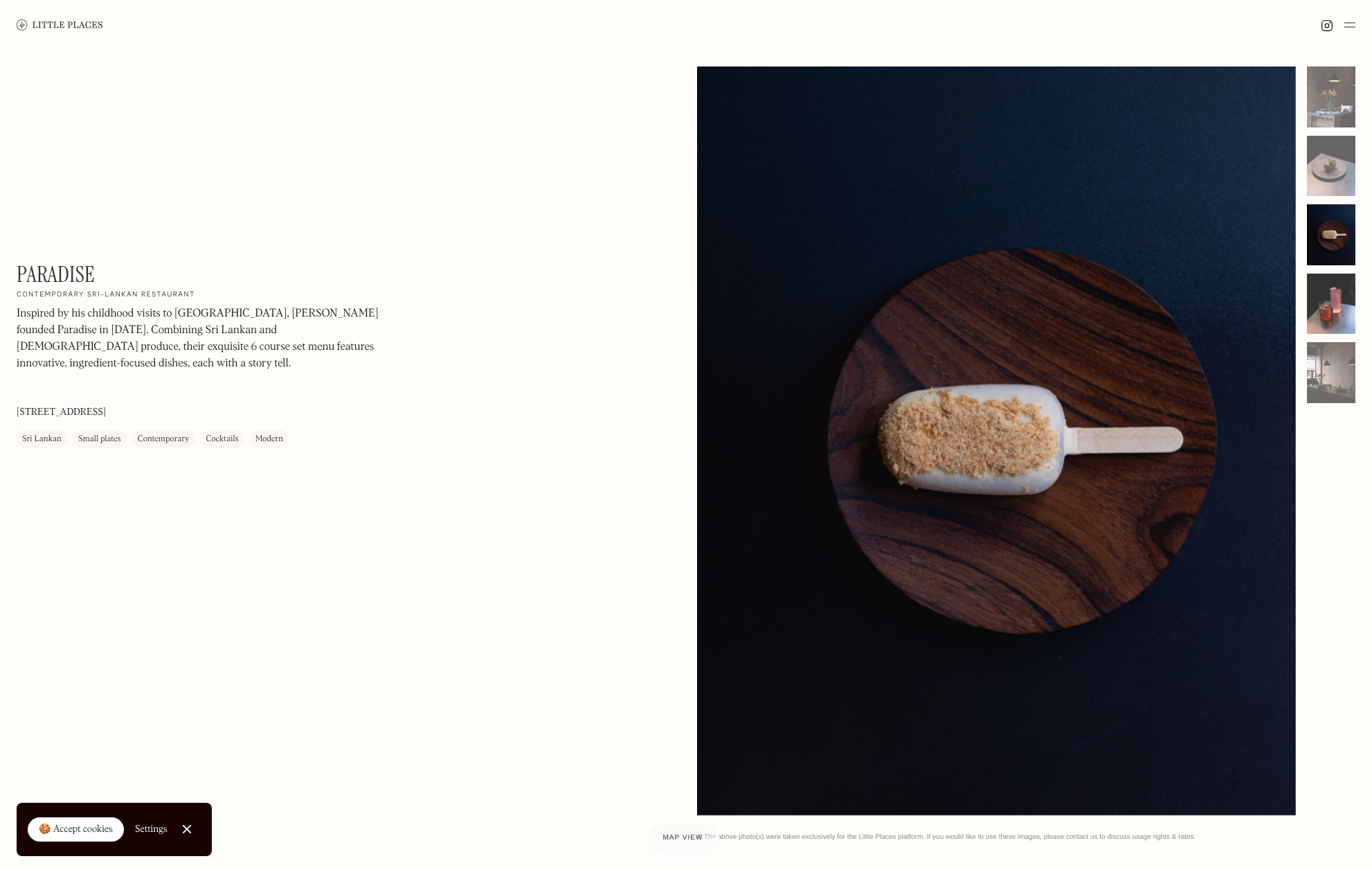
click at [1335, 290] on div at bounding box center [1331, 304] width 49 height 61
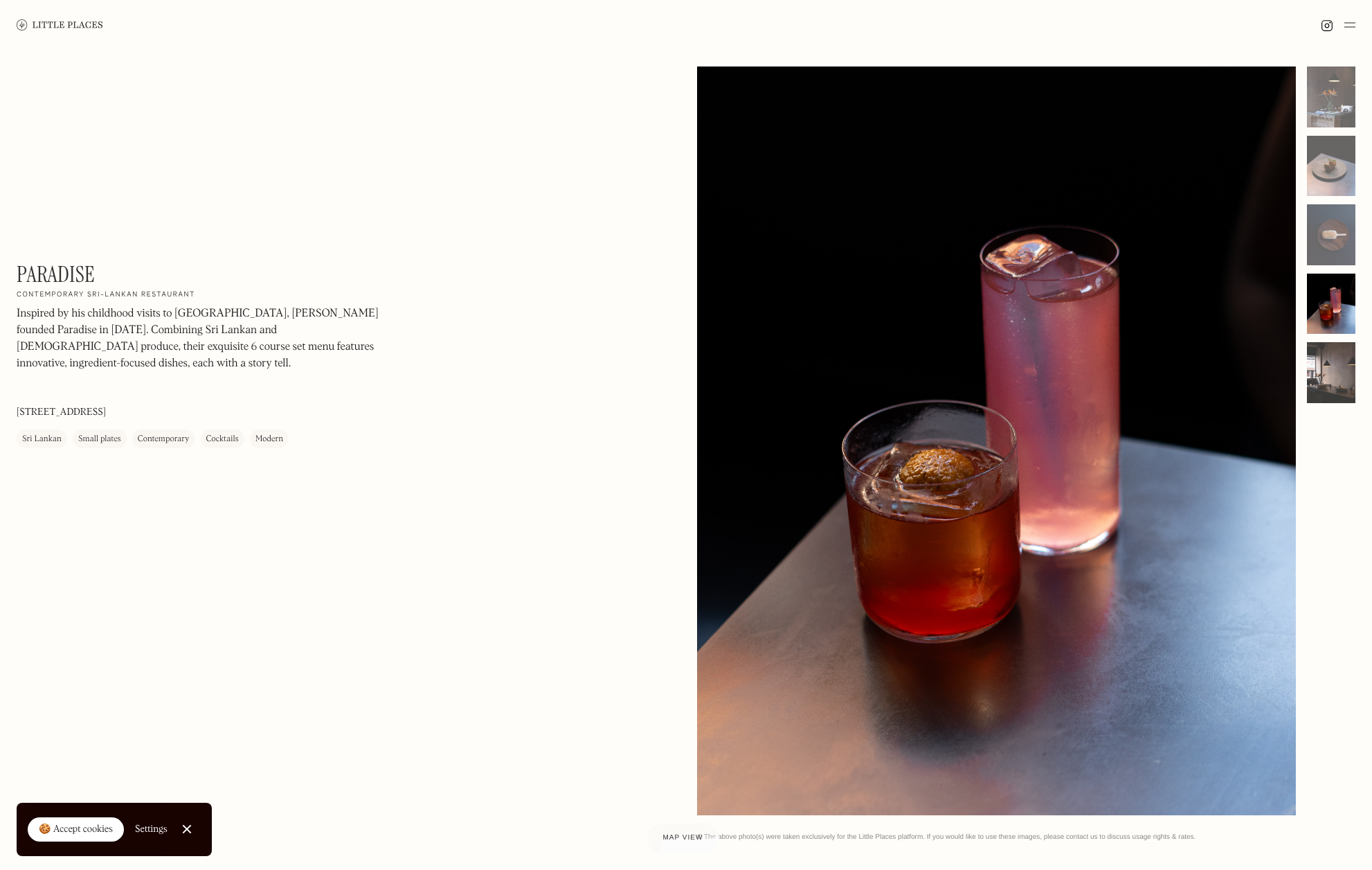
click at [1326, 369] on div at bounding box center [1331, 372] width 49 height 61
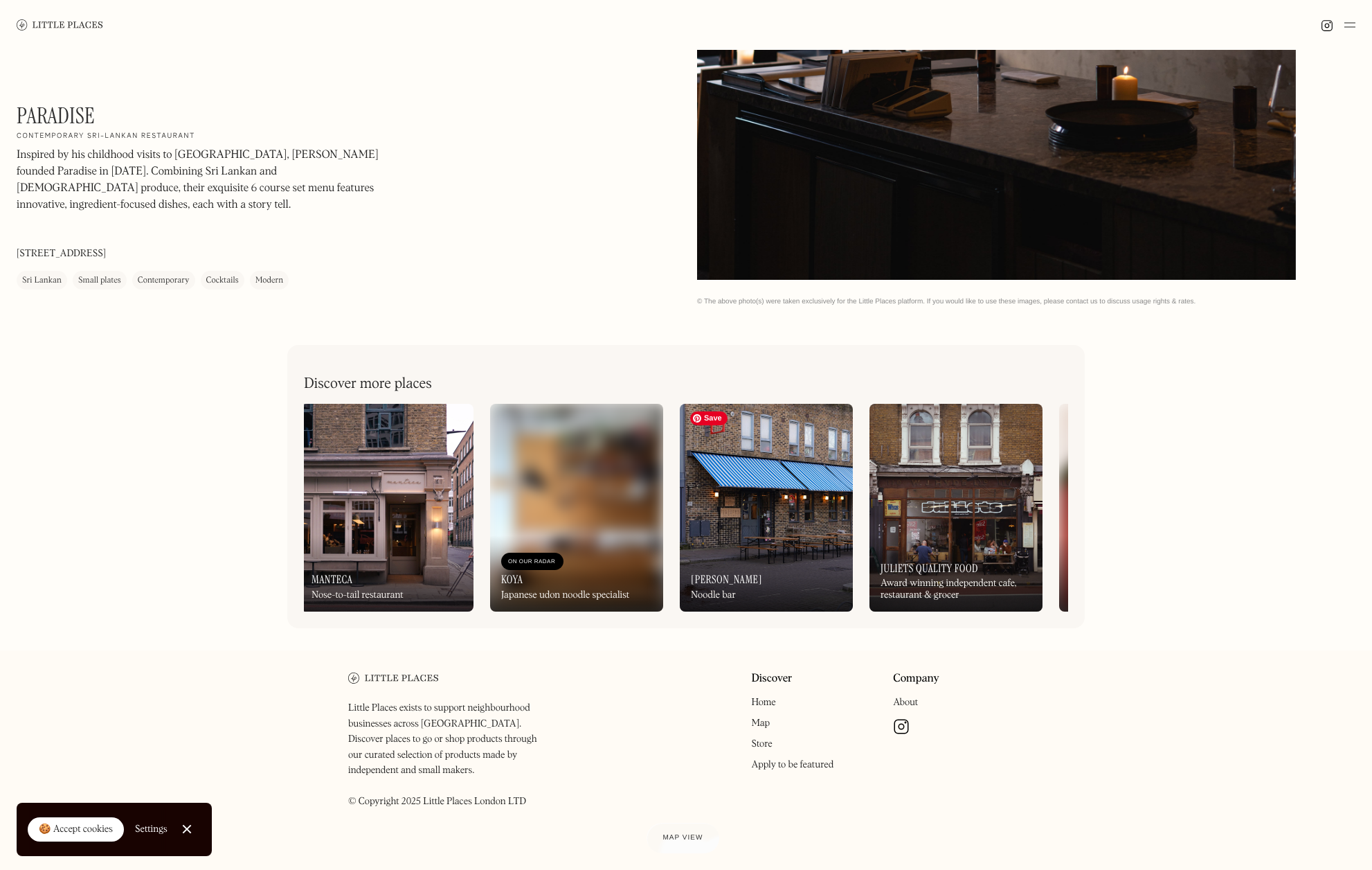
scroll to position [0, 6]
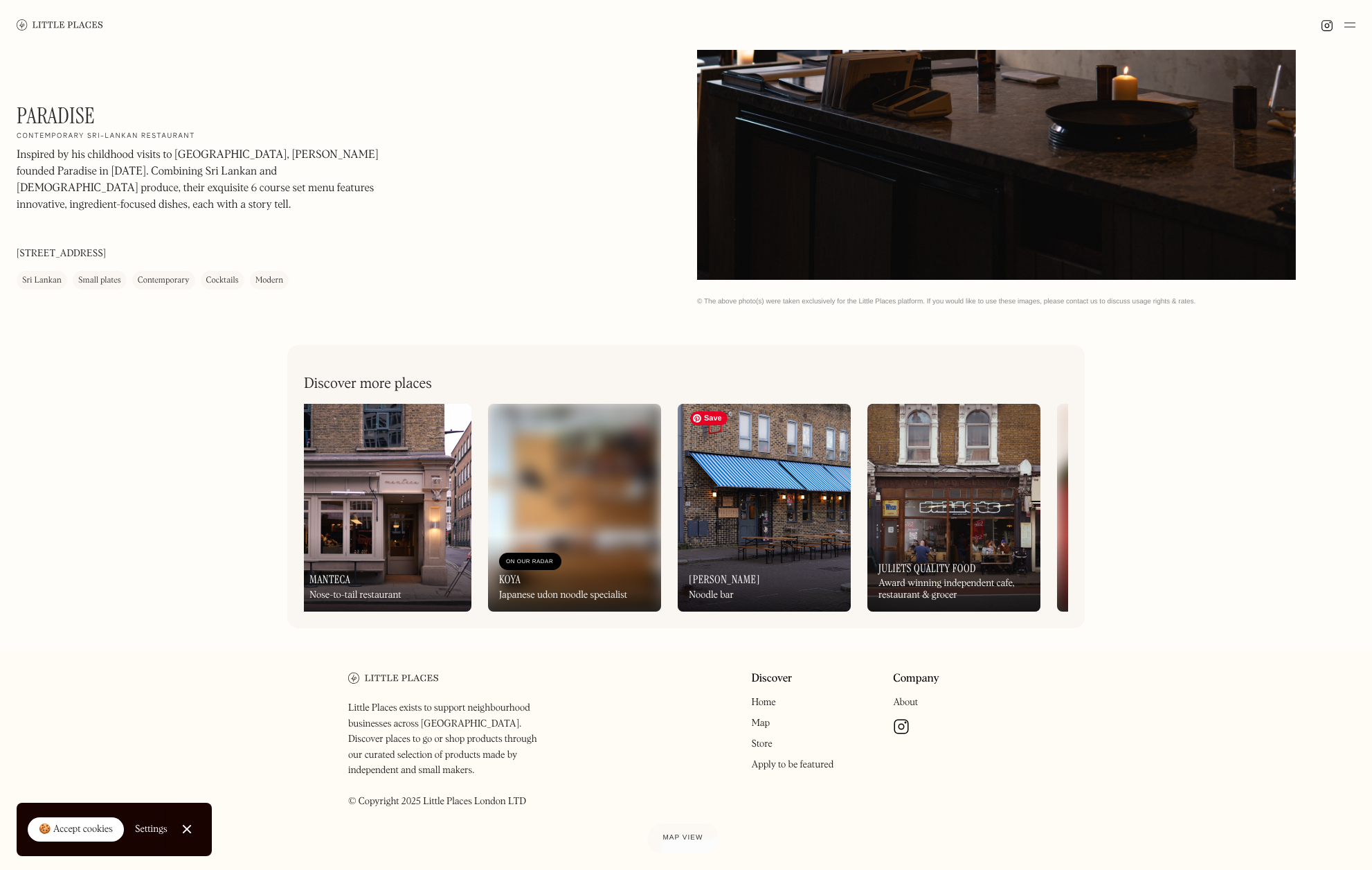
click at [762, 525] on img at bounding box center [764, 507] width 173 height 208
